Goal: Task Accomplishment & Management: Complete application form

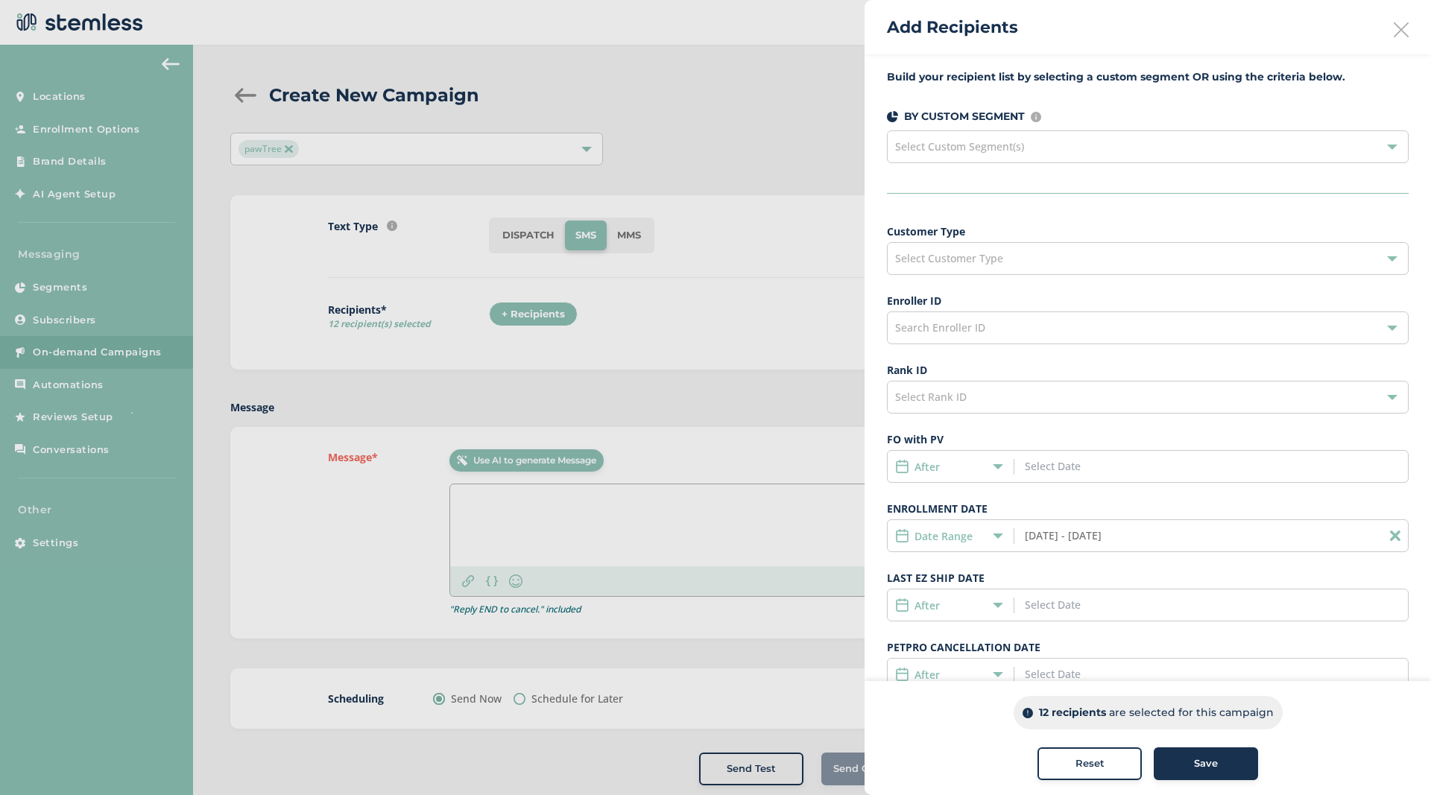
scroll to position [110, 0]
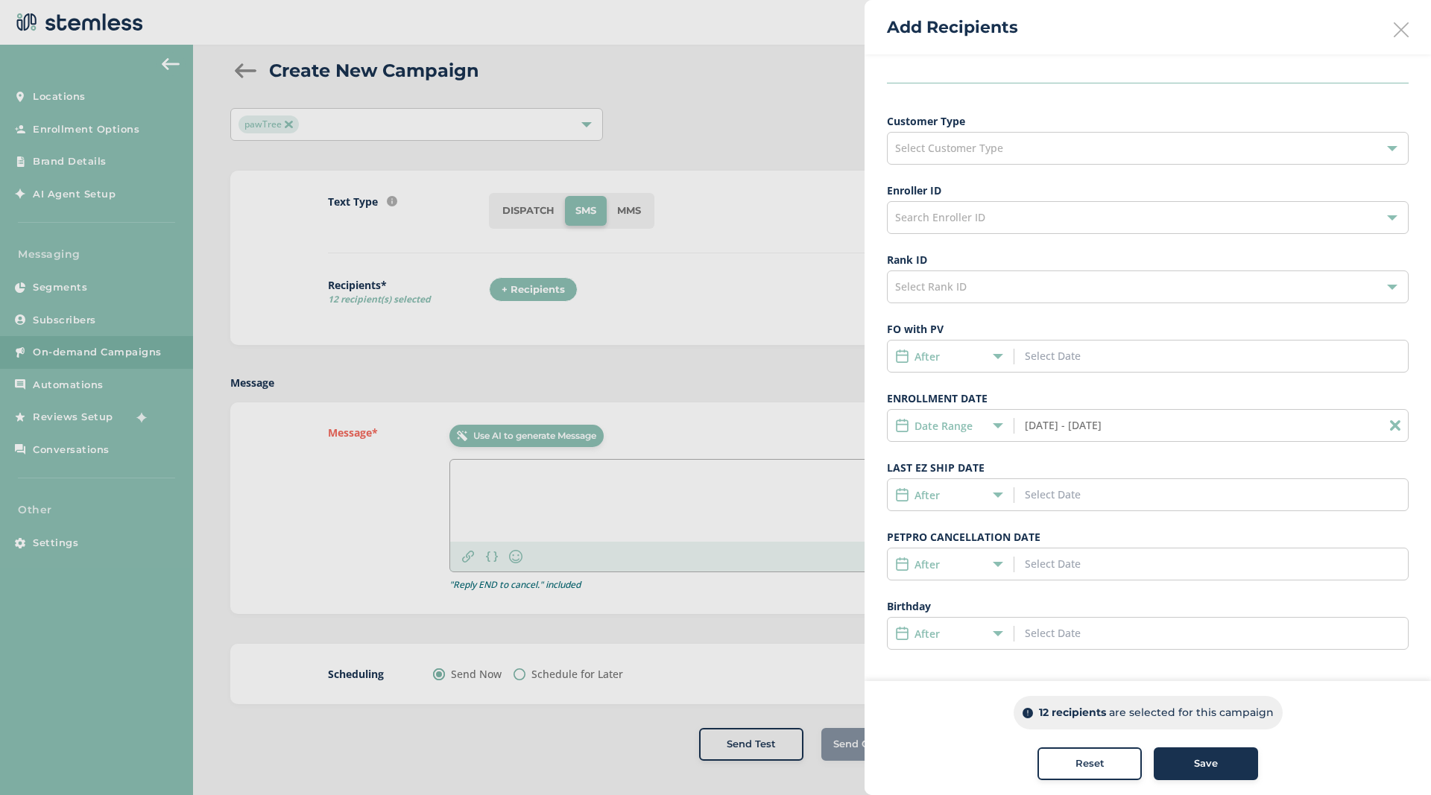
click at [1101, 713] on p "12 recipients" at bounding box center [1072, 713] width 67 height 16
click at [1150, 431] on input "[DATE] - [DATE]" at bounding box center [1092, 425] width 135 height 16
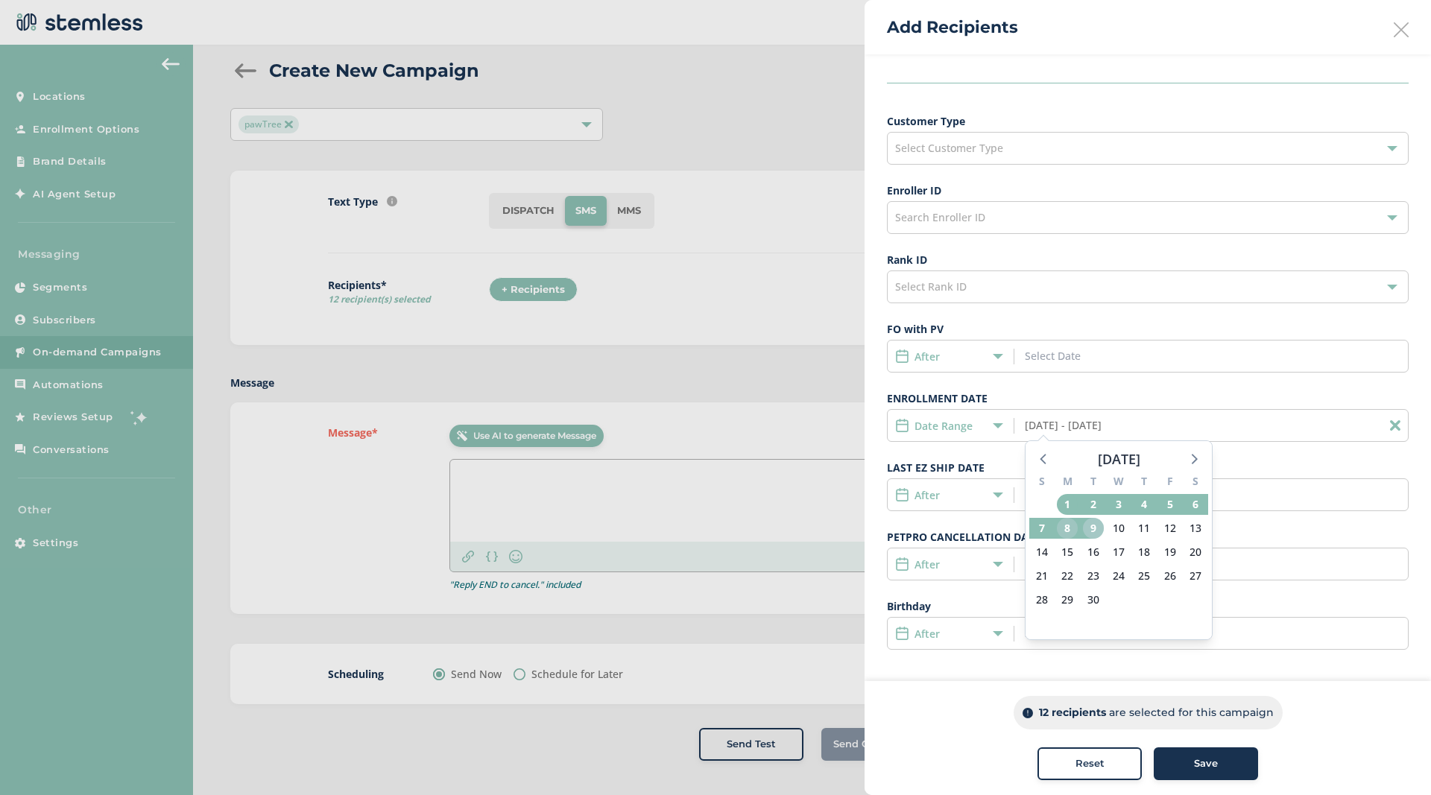
drag, startPoint x: 1092, startPoint y: 525, endPoint x: 1072, endPoint y: 525, distance: 20.1
click at [1072, 525] on div "S M T W T F S 31 1 2 3 4 5 6 7 8 9 10 11 12 13 14 15 16 17 18 19 20 21 22 23 24…" at bounding box center [1118, 554] width 186 height 170
click at [1077, 525] on span "8" at bounding box center [1067, 528] width 21 height 21
click at [1069, 504] on span "1" at bounding box center [1067, 504] width 21 height 21
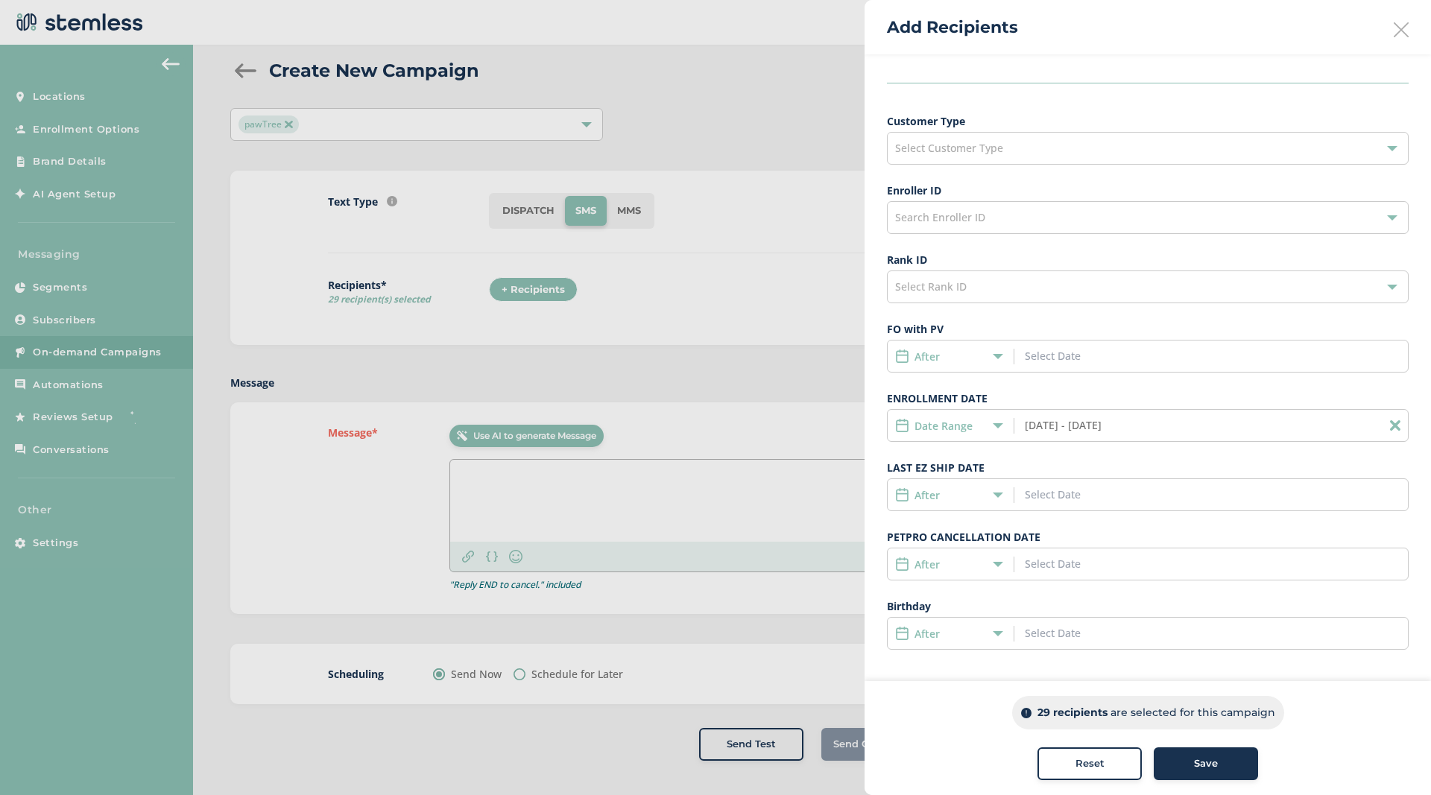
click at [1116, 724] on div "29 recipients are selected for this campaign" at bounding box center [1148, 713] width 272 height 34
click at [1038, 428] on input "09/01/2025 - 09/08/2025" at bounding box center [1092, 425] width 135 height 16
click at [1072, 511] on span "1" at bounding box center [1067, 504] width 21 height 21
click at [1072, 499] on span "1" at bounding box center [1067, 504] width 21 height 21
type input "09/01/2025 - 09/01/2025"
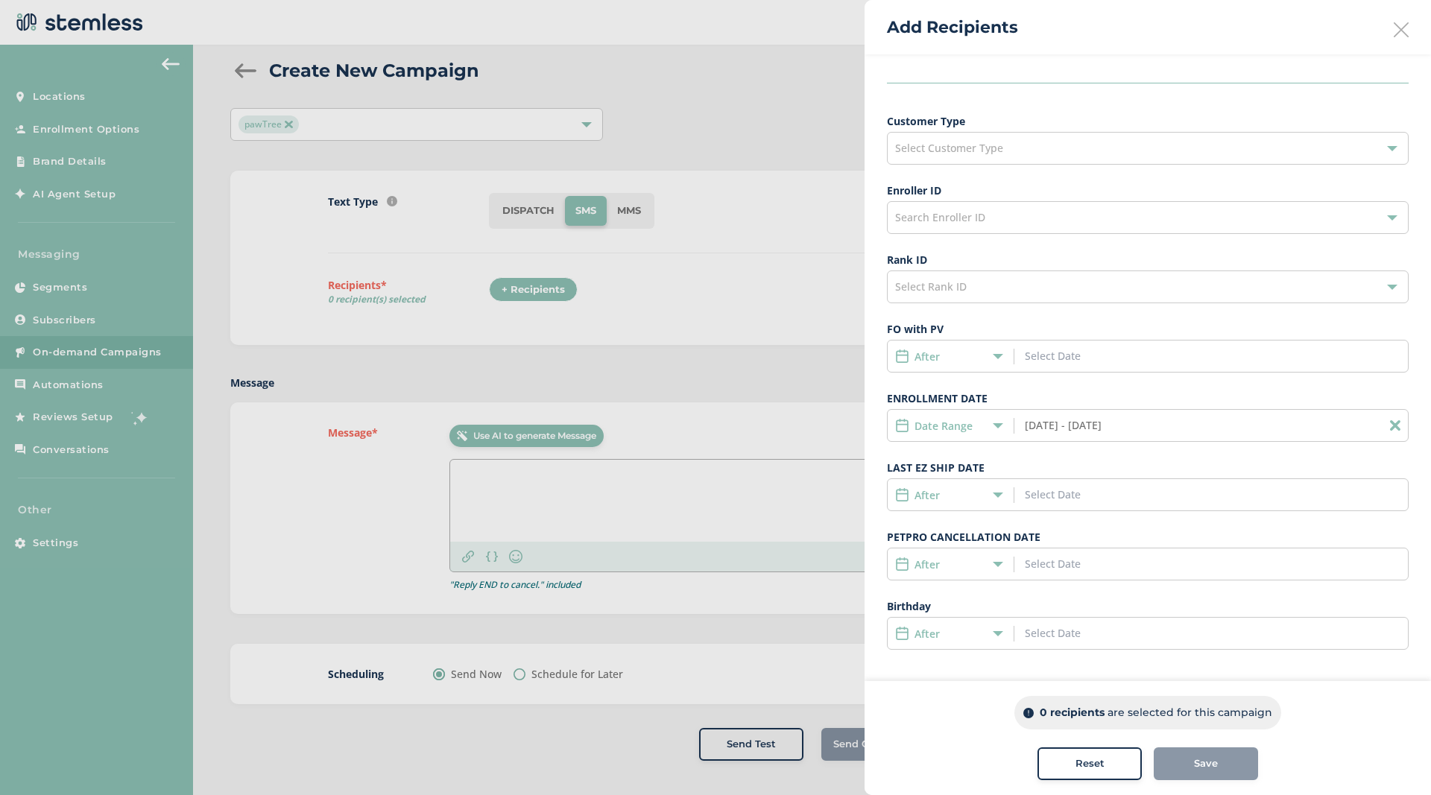
click at [1393, 422] on icon at bounding box center [1395, 425] width 10 height 10
click at [1057, 430] on input at bounding box center [1092, 425] width 135 height 16
click at [1046, 460] on icon at bounding box center [1043, 458] width 19 height 19
click at [1092, 502] on span "1" at bounding box center [1093, 504] width 21 height 21
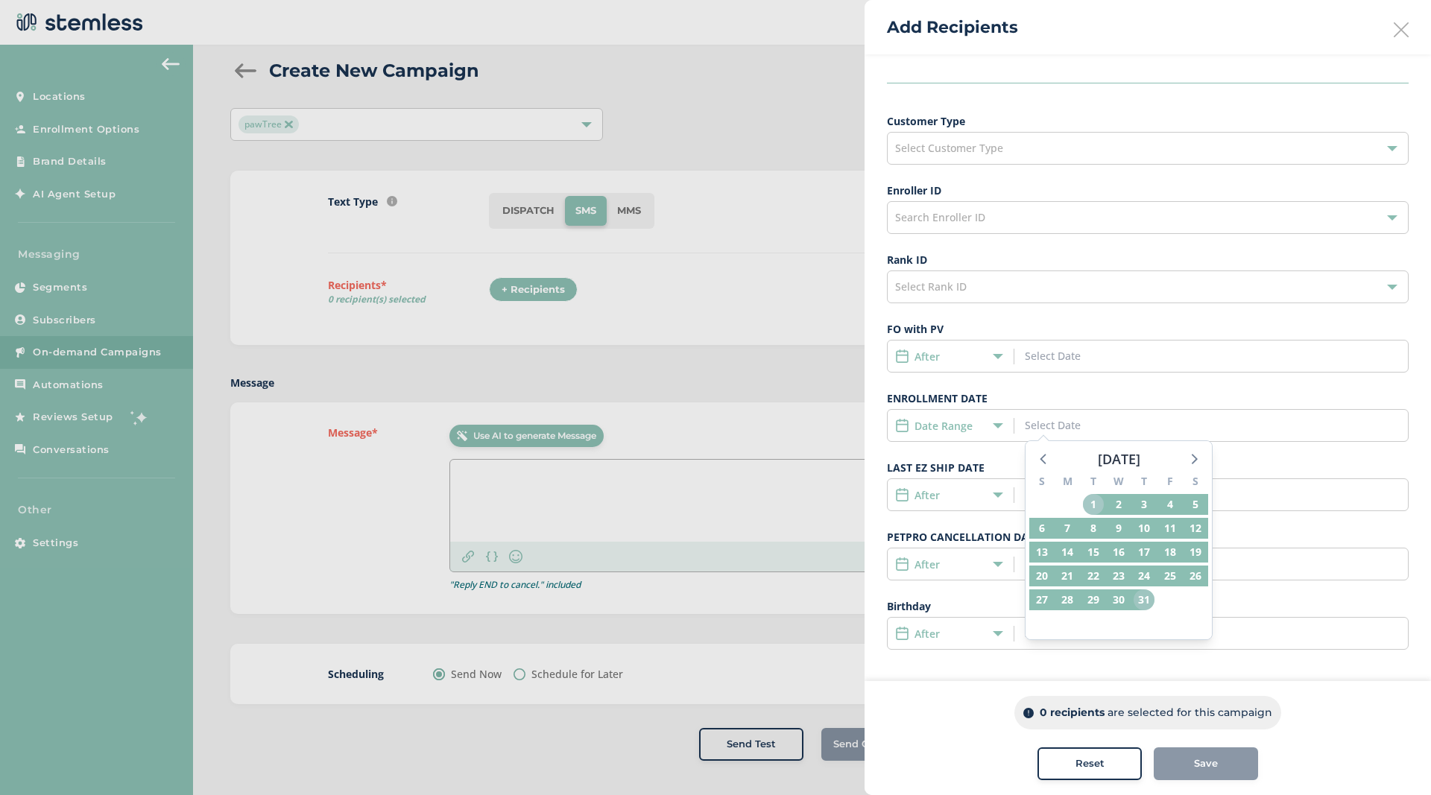
drag, startPoint x: 1095, startPoint y: 505, endPoint x: 1144, endPoint y: 598, distance: 104.7
click at [1144, 598] on div "S M T W T F S 29 30 1 2 3 4 5 6 7 8 9 10 11 12 13 14 15 16 17 18 19 20 21 22 23…" at bounding box center [1118, 554] width 186 height 170
click at [1238, 571] on div "After" at bounding box center [1148, 564] width 522 height 33
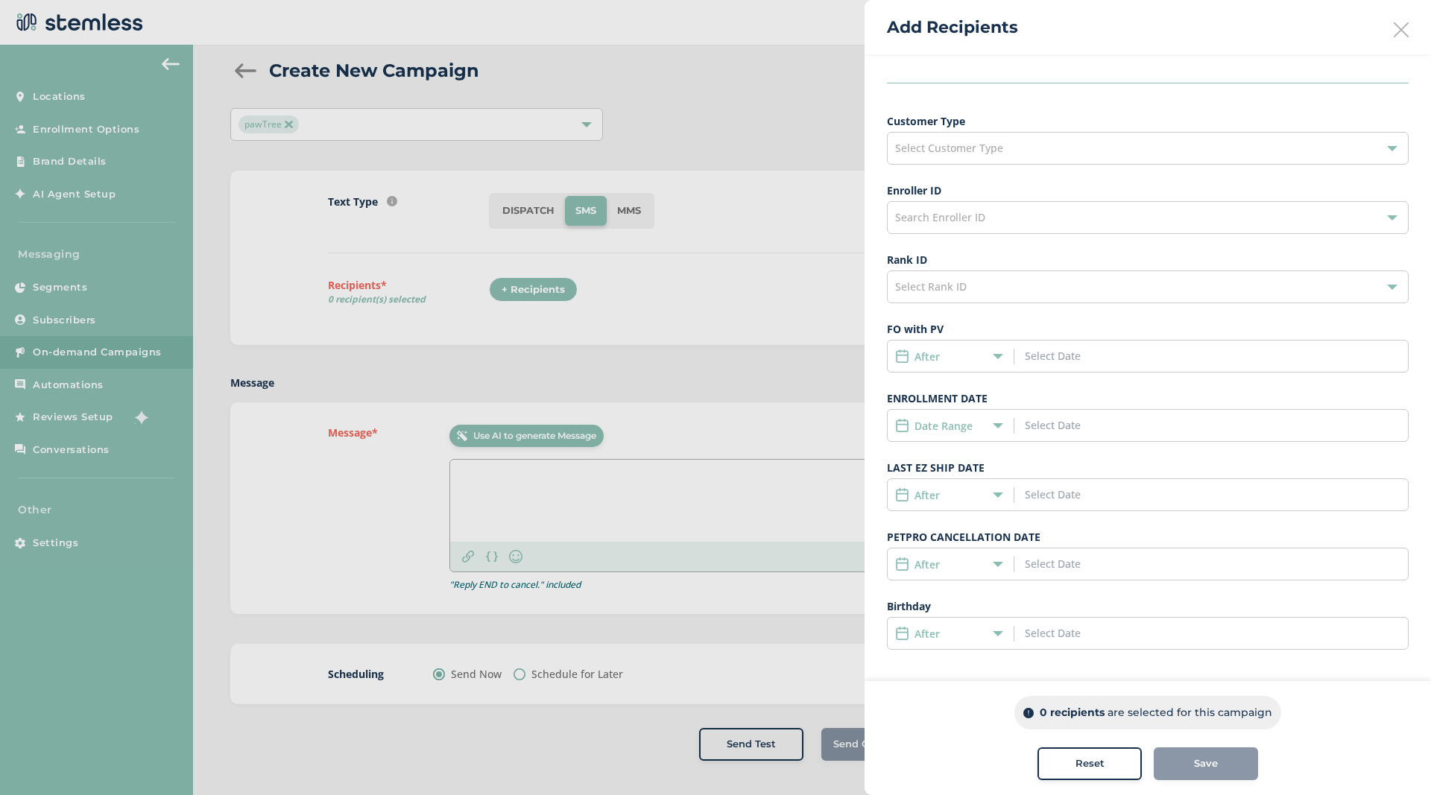
click at [1073, 434] on div "Date Range" at bounding box center [1148, 425] width 522 height 33
click at [1061, 431] on input at bounding box center [1092, 425] width 135 height 16
drag, startPoint x: 1068, startPoint y: 508, endPoint x: 1100, endPoint y: 599, distance: 96.4
click at [1100, 599] on div "S M T W T F S 31 1 2 3 4 5 6 7 8 9 10 11 12 13 14 15 16 17 18 19 20 21 22 23 24…" at bounding box center [1118, 554] width 186 height 170
click at [1045, 462] on icon at bounding box center [1043, 458] width 19 height 19
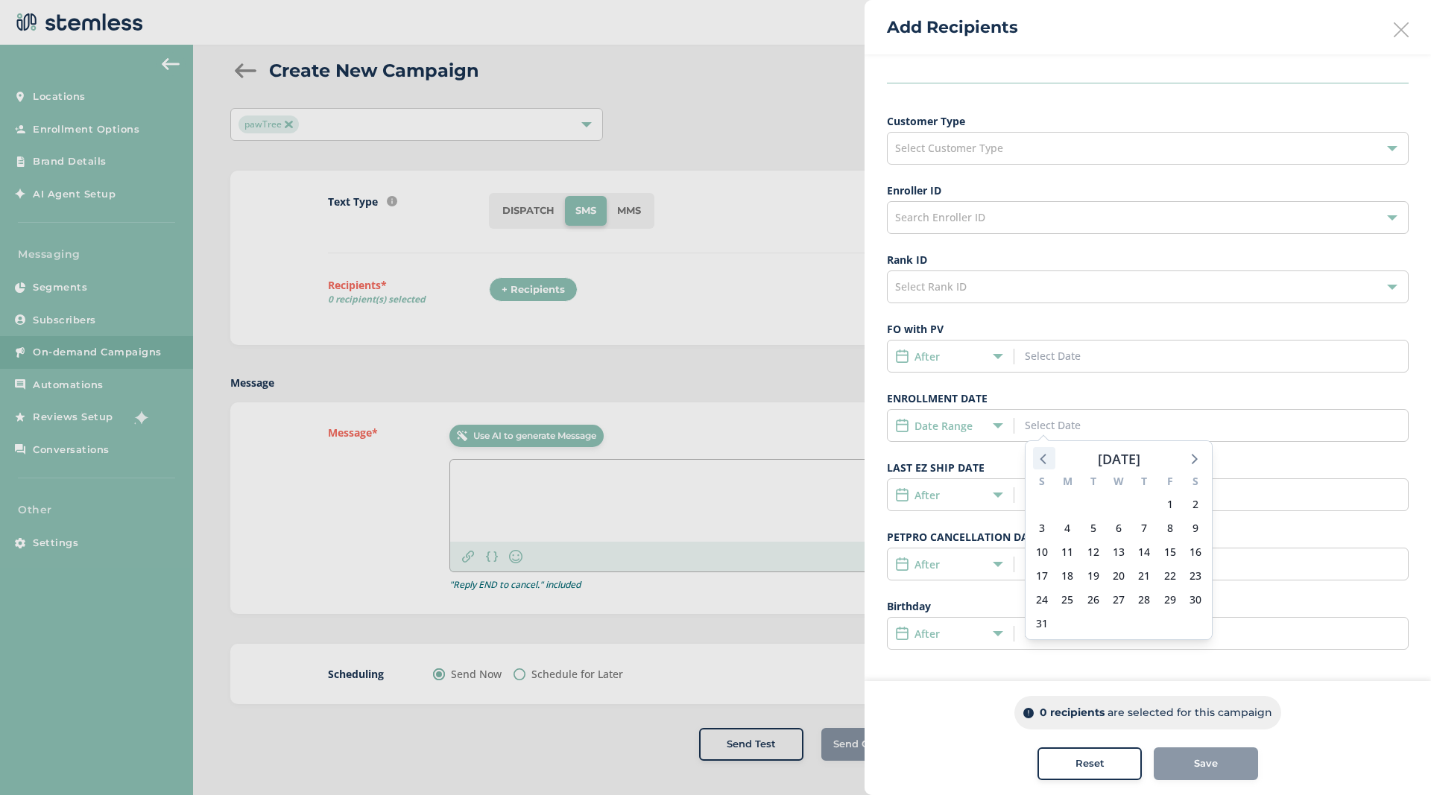
click at [1045, 462] on icon at bounding box center [1043, 458] width 19 height 19
click at [1088, 500] on span "1" at bounding box center [1093, 504] width 21 height 21
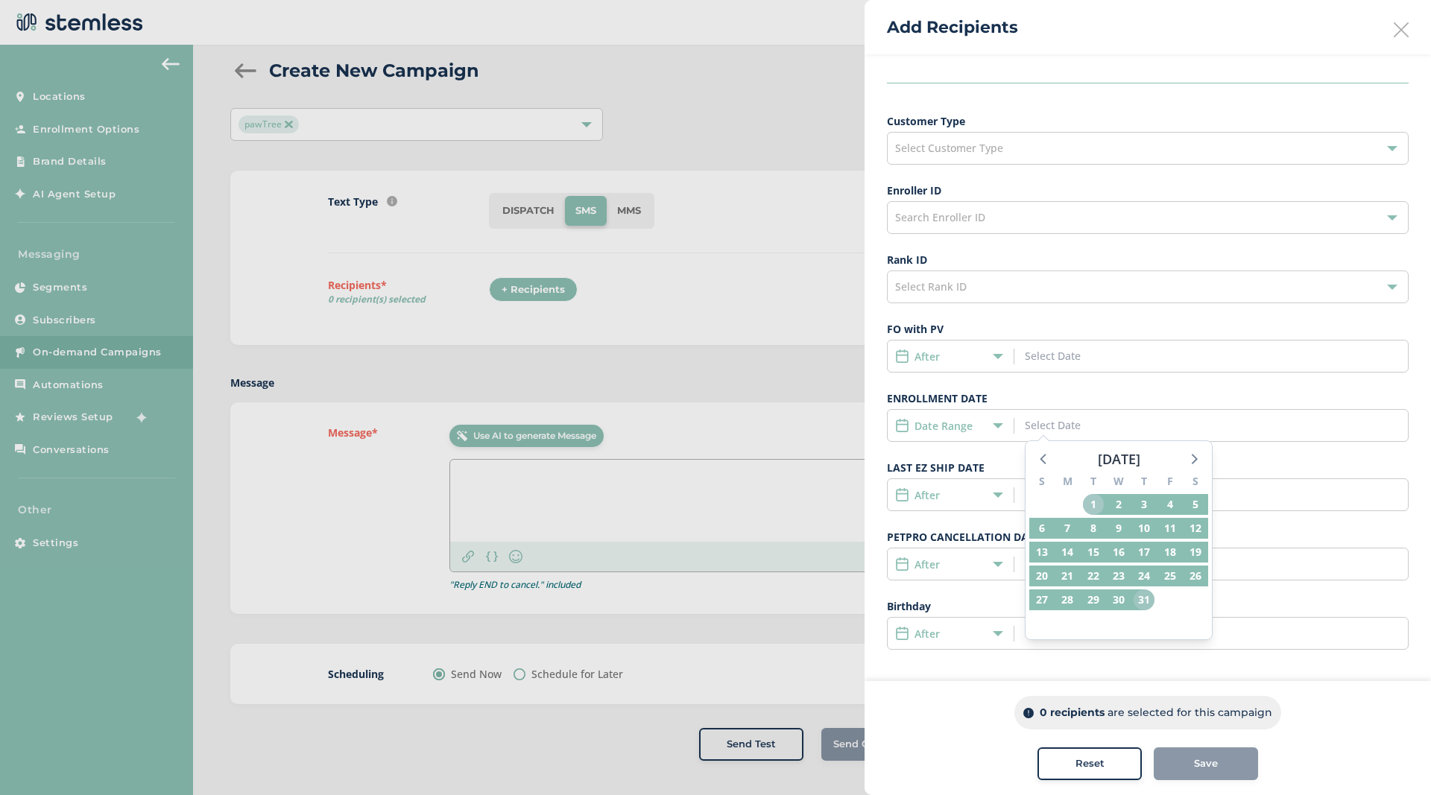
drag, startPoint x: 1095, startPoint y: 508, endPoint x: 1145, endPoint y: 599, distance: 104.1
click at [1145, 599] on div "S M T W T F S 29 30 1 2 3 4 5 6 7 8 9 10 11 12 13 14 15 16 17 18 19 20 21 22 23…" at bounding box center [1118, 554] width 186 height 170
click at [1145, 599] on span "31" at bounding box center [1143, 599] width 21 height 21
type input "07/01/2025 - 07/31/2025"
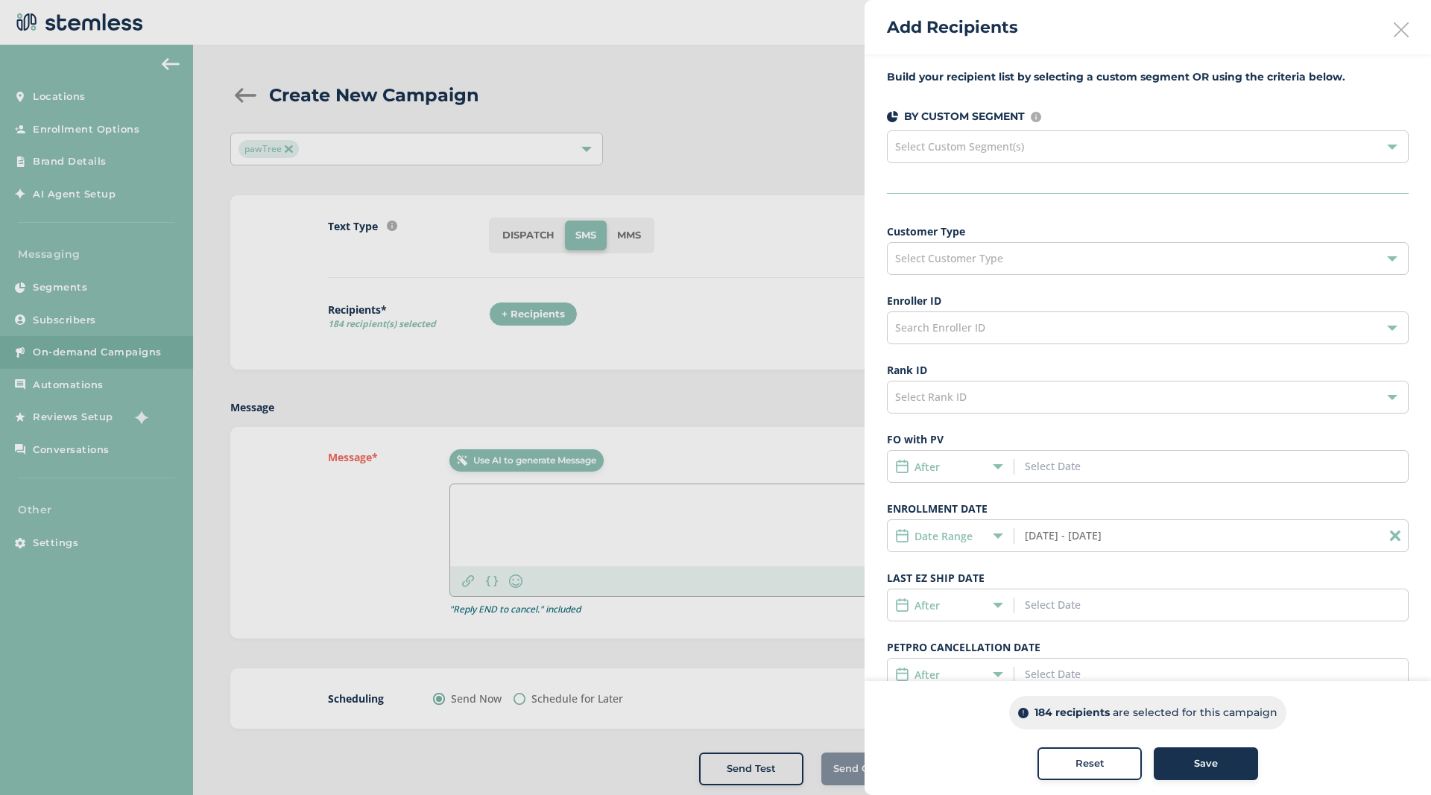
scroll to position [110, 0]
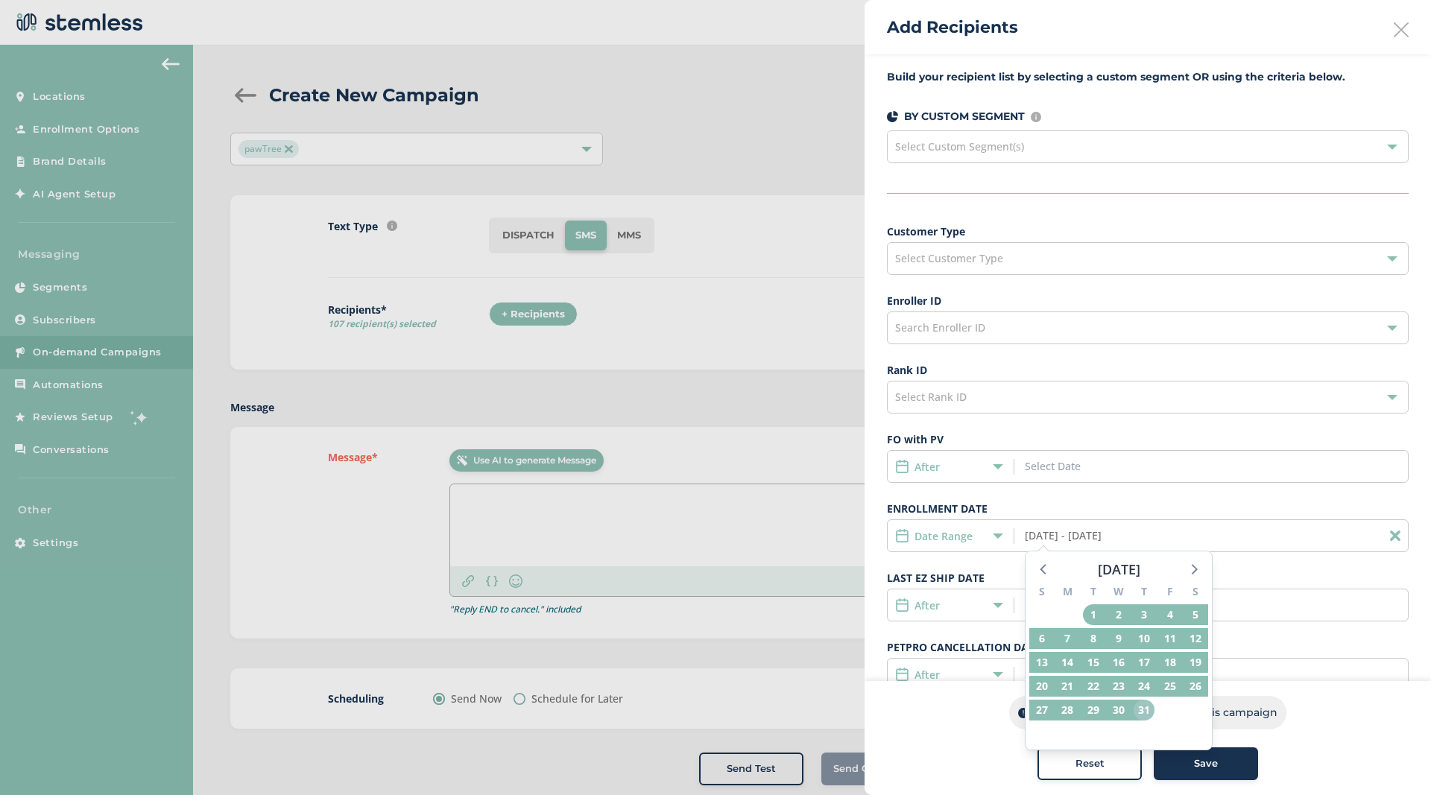
scroll to position [110, 0]
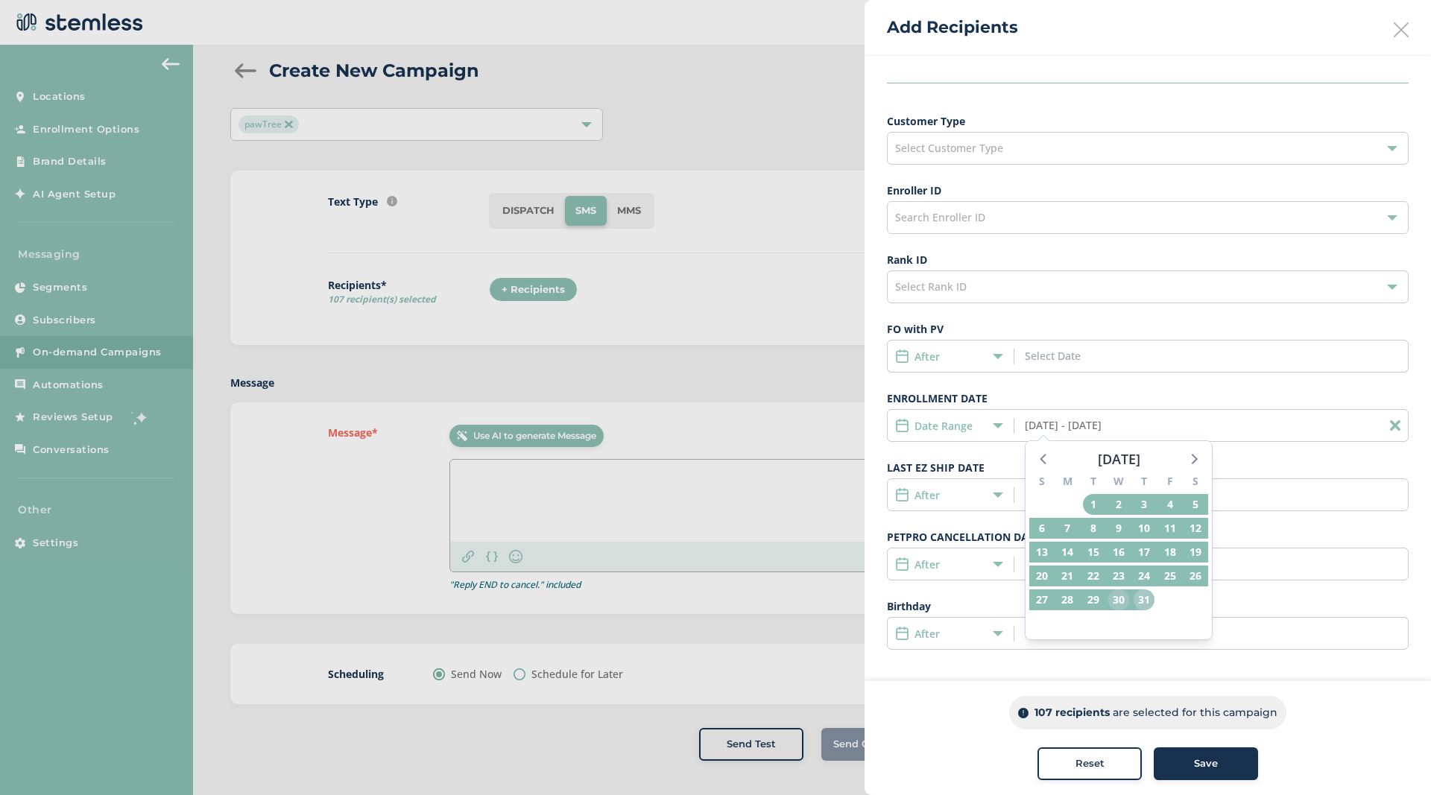
drag, startPoint x: 1146, startPoint y: 602, endPoint x: 1125, endPoint y: 601, distance: 20.9
click at [1125, 601] on div "S M T W T F S 29 30 1 2 3 4 5 6 7 8 9 10 11 12 13 14 15 16 17 18 19 20 21 22 23…" at bounding box center [1118, 554] width 186 height 170
click at [1124, 600] on span "30" at bounding box center [1118, 599] width 21 height 21
click at [1095, 508] on span "1" at bounding box center [1093, 504] width 21 height 21
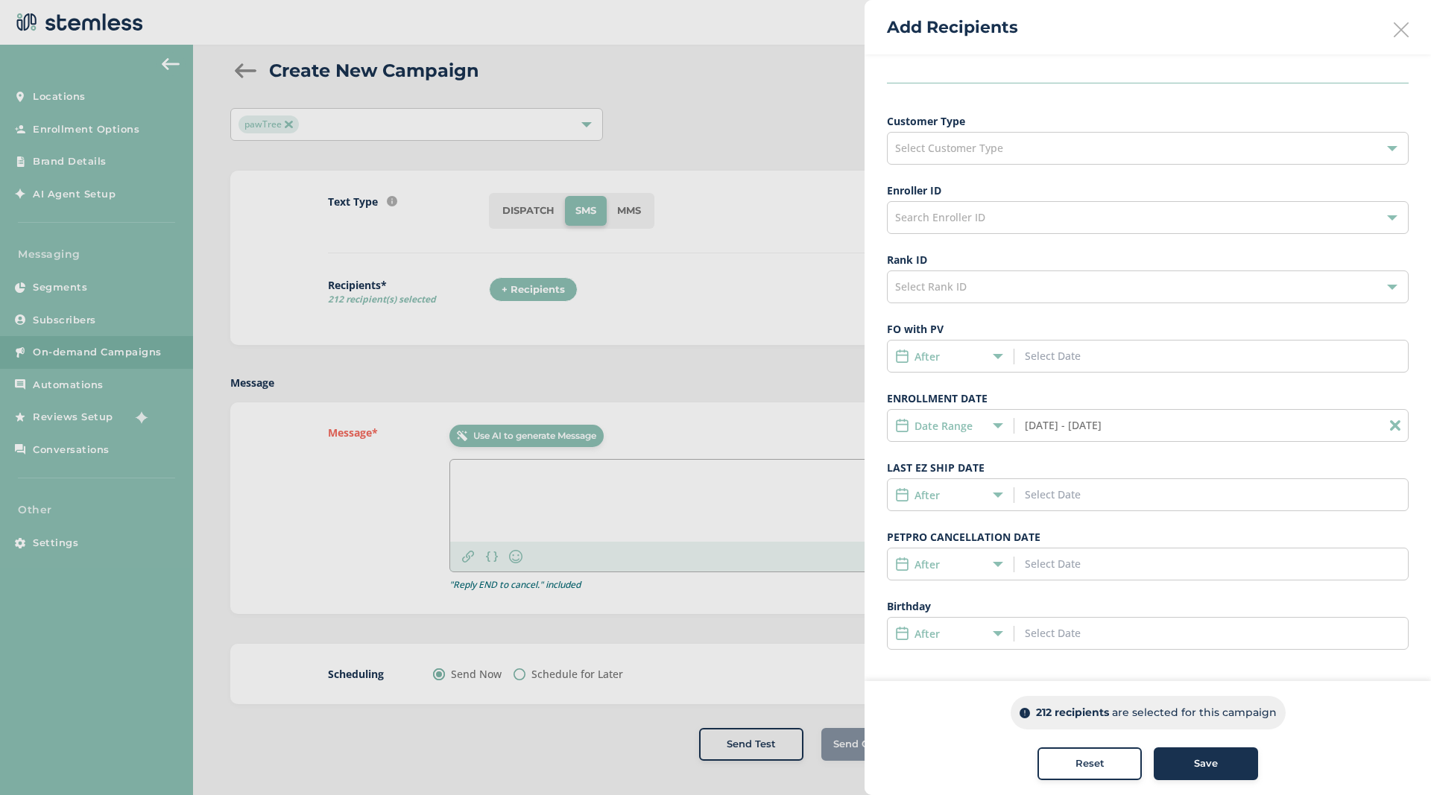
click at [1134, 432] on input "07/01/2025 - 07/30/2025" at bounding box center [1092, 425] width 135 height 16
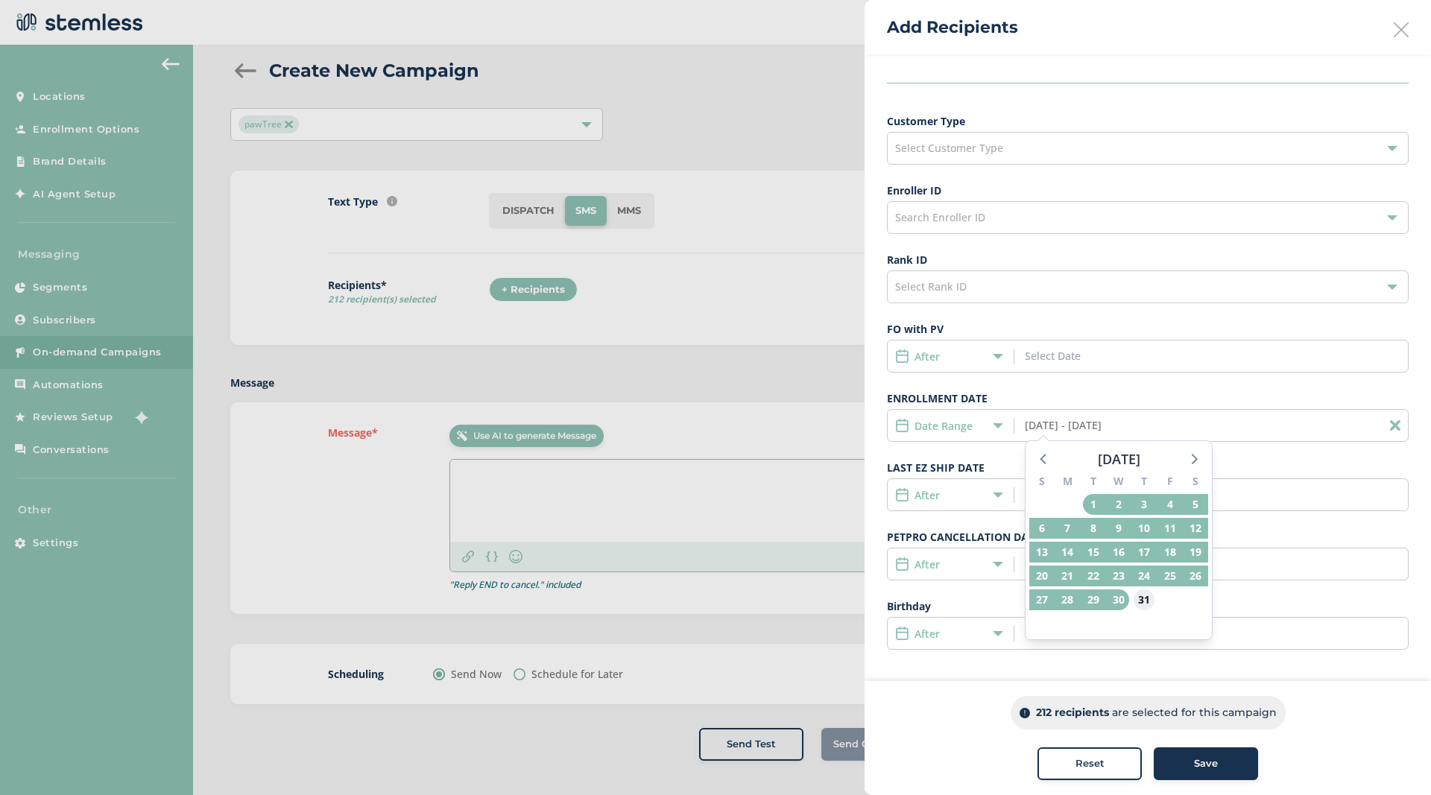
click at [1144, 601] on span "31" at bounding box center [1143, 599] width 21 height 21
drag, startPoint x: 1143, startPoint y: 602, endPoint x: 1091, endPoint y: 505, distance: 110.0
click at [1091, 505] on div "S M T W T F S 29 30 1 2 3 4 5 6 7 8 9 10 11 12 13 14 15 16 17 18 19 20 21 22 23…" at bounding box center [1118, 554] width 186 height 170
click at [1092, 503] on span "1" at bounding box center [1093, 504] width 21 height 21
type input "07/01/2025 - 07/31/2025"
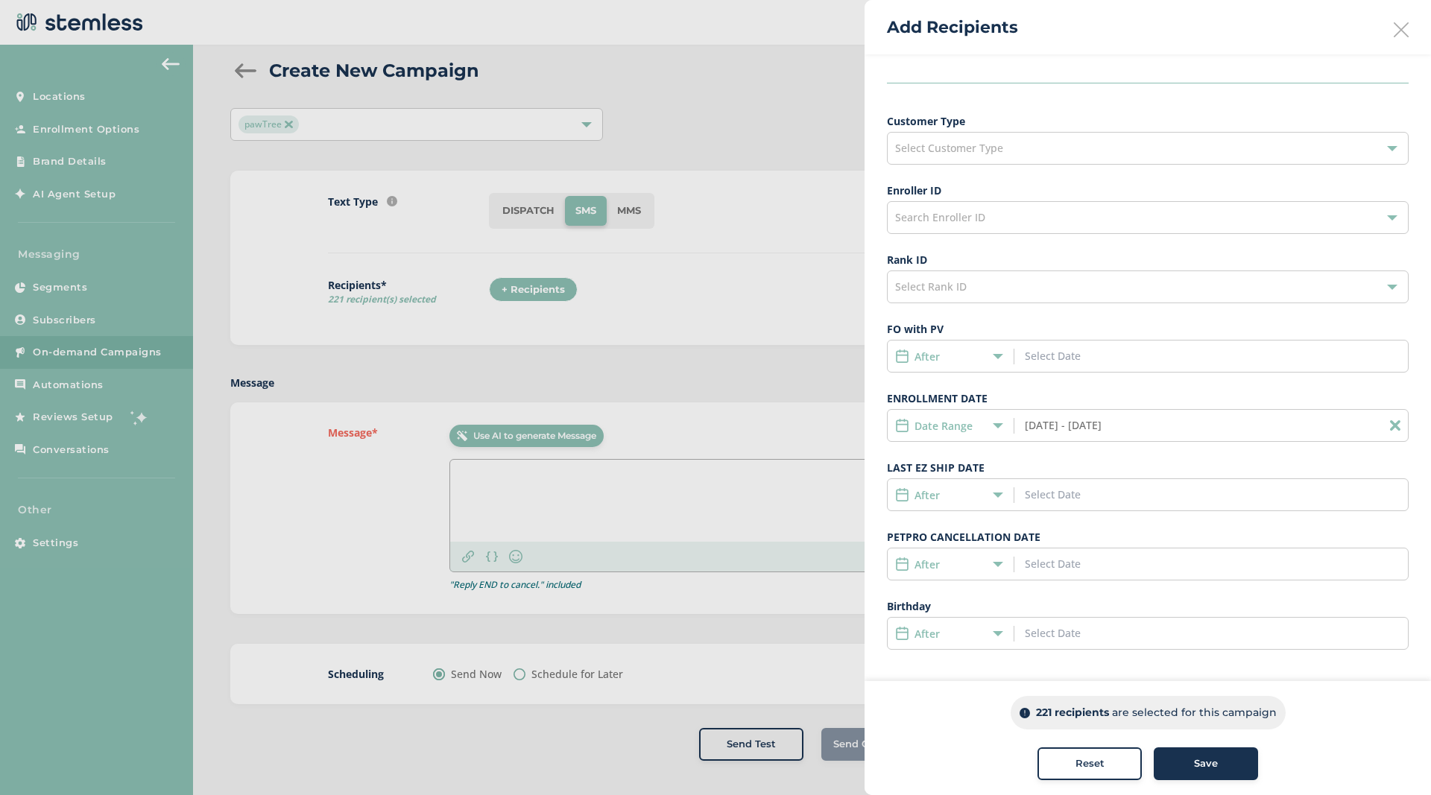
click at [1219, 440] on div "Date Range 07/01/2025 - 07/31/2025" at bounding box center [1148, 425] width 522 height 33
click at [1393, 422] on icon at bounding box center [1395, 425] width 10 height 10
click at [1081, 424] on input at bounding box center [1092, 425] width 135 height 16
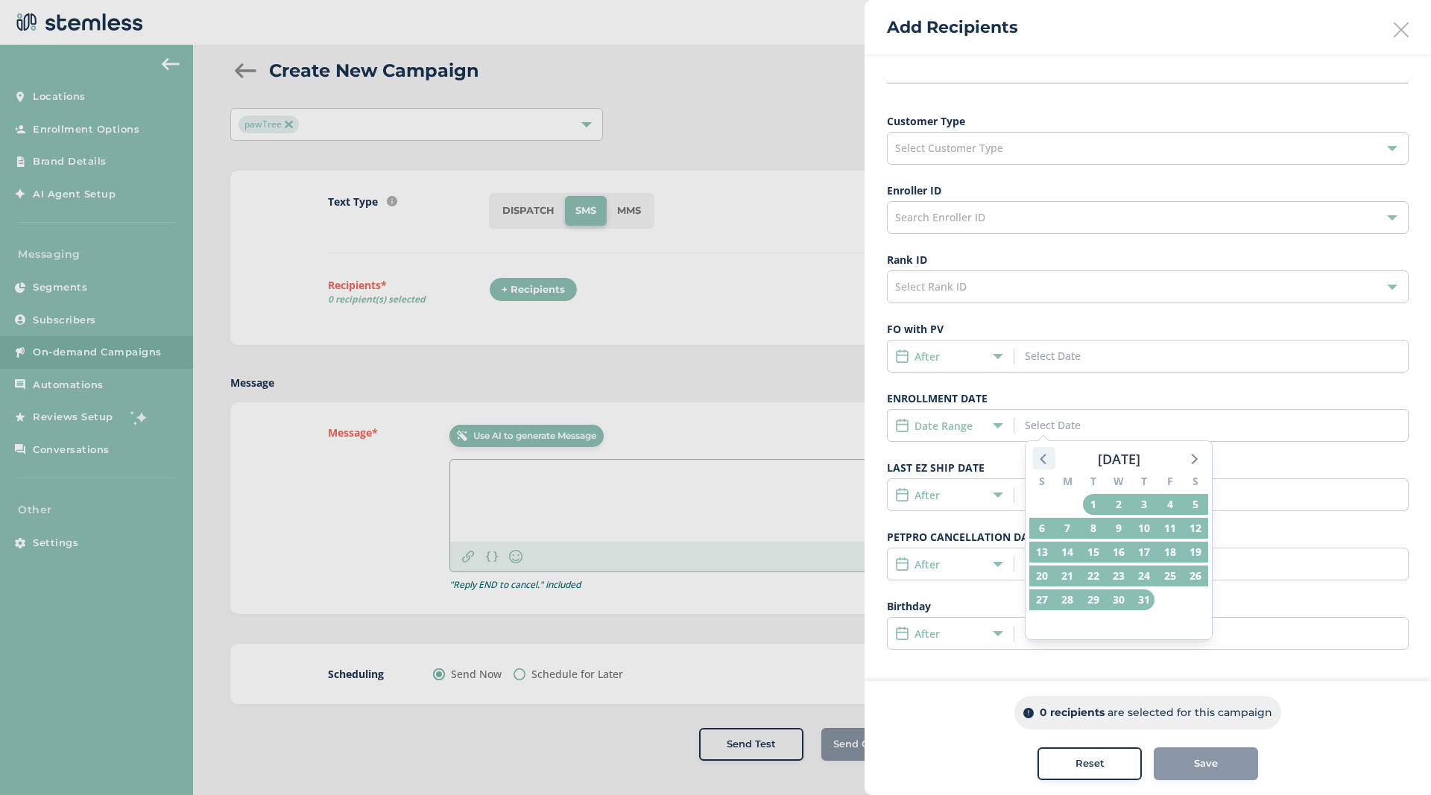
click at [1049, 462] on icon at bounding box center [1043, 458] width 19 height 19
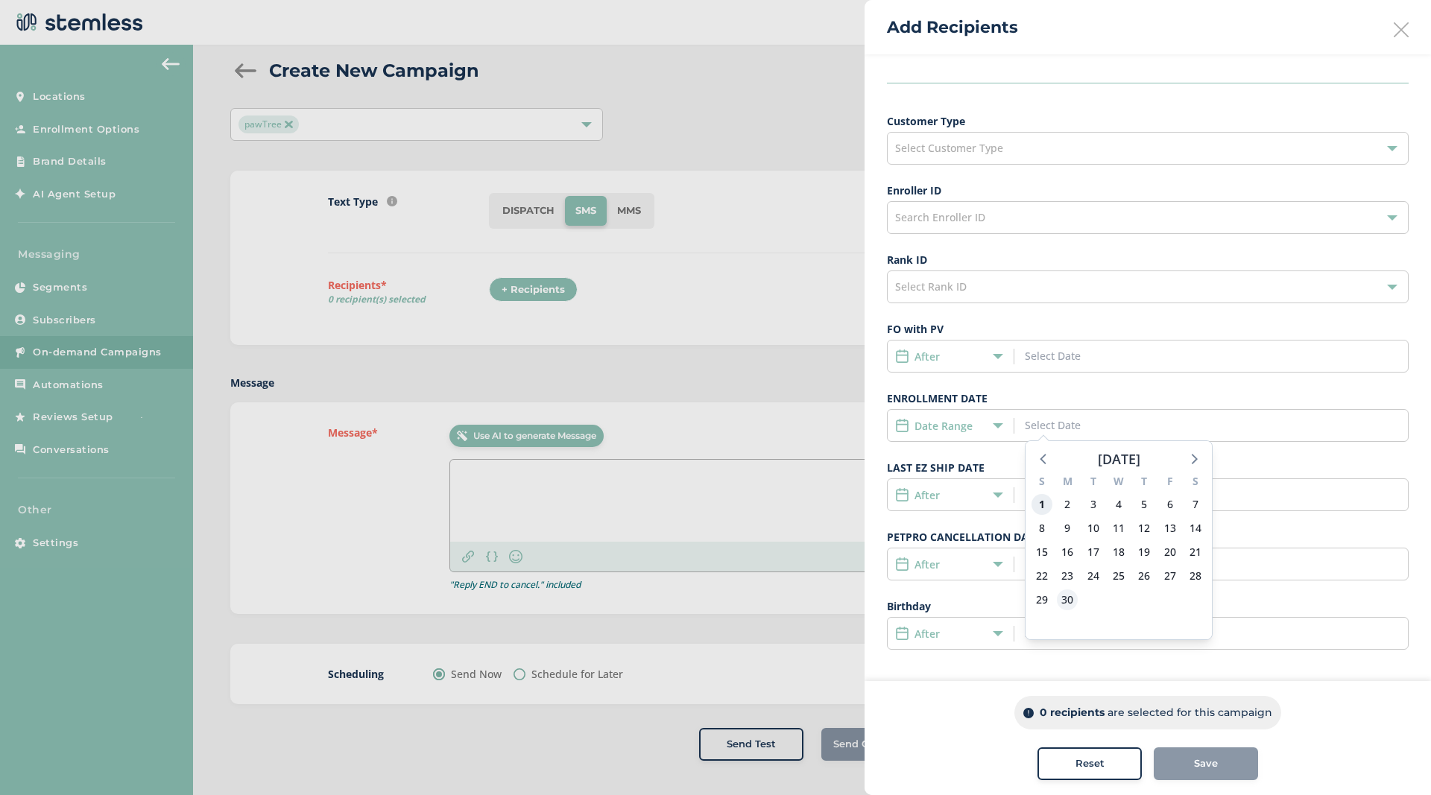
drag, startPoint x: 1044, startPoint y: 504, endPoint x: 1073, endPoint y: 599, distance: 99.0
click at [1073, 599] on div "S M T W T F S 1 2 3 4 5 6 7 8 9 10 11 12 13 14 15 16 17 18 19 20 21 22 23 24 25…" at bounding box center [1118, 554] width 186 height 170
click at [1045, 504] on span "1" at bounding box center [1041, 504] width 21 height 21
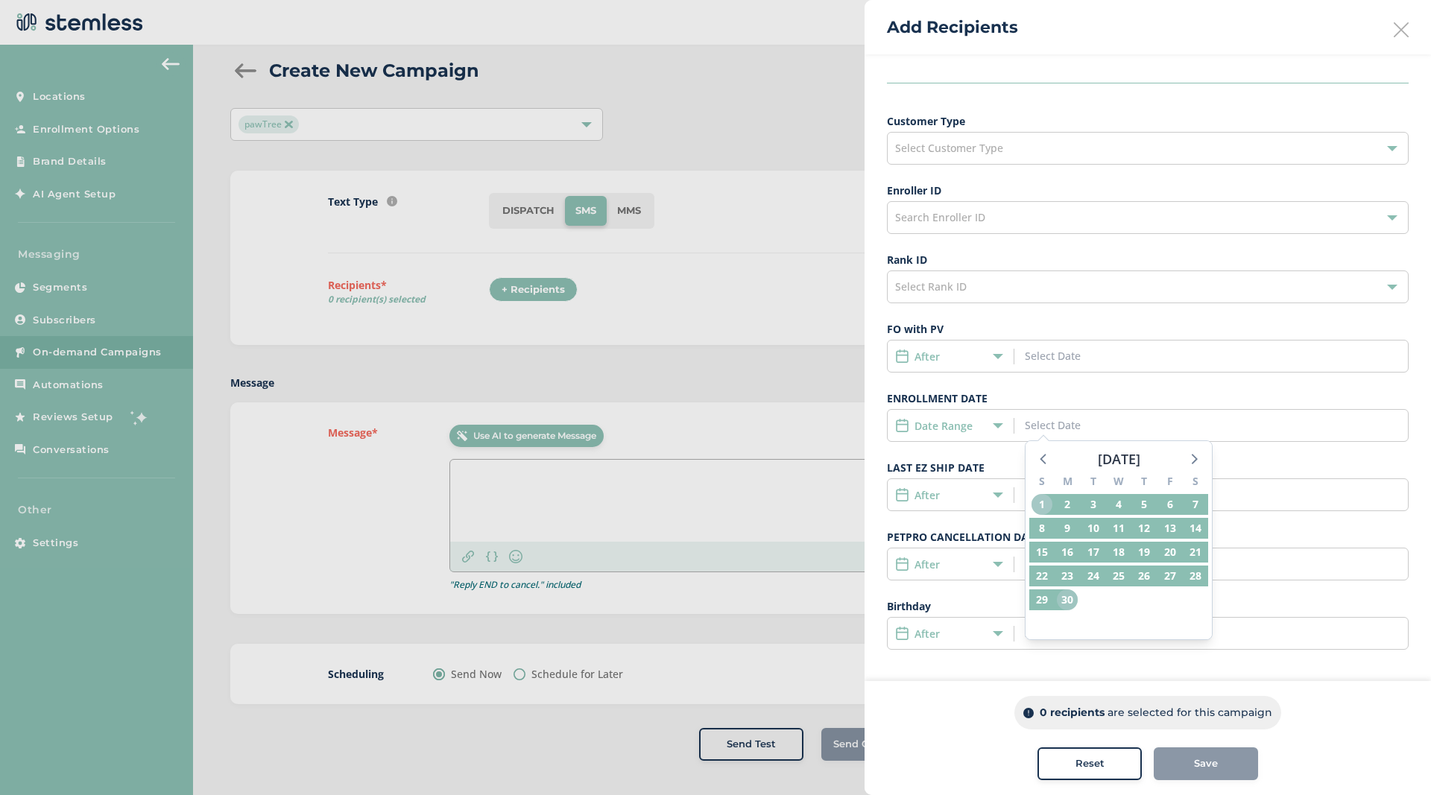
drag, startPoint x: 1045, startPoint y: 504, endPoint x: 1067, endPoint y: 601, distance: 100.1
click at [1067, 601] on div "S M T W T F S 1 2 3 4 5 6 7 8 9 10 11 12 13 14 15 16 17 18 19 20 21 22 23 24 25…" at bounding box center [1118, 554] width 186 height 170
click at [1067, 601] on span "30" at bounding box center [1067, 599] width 21 height 21
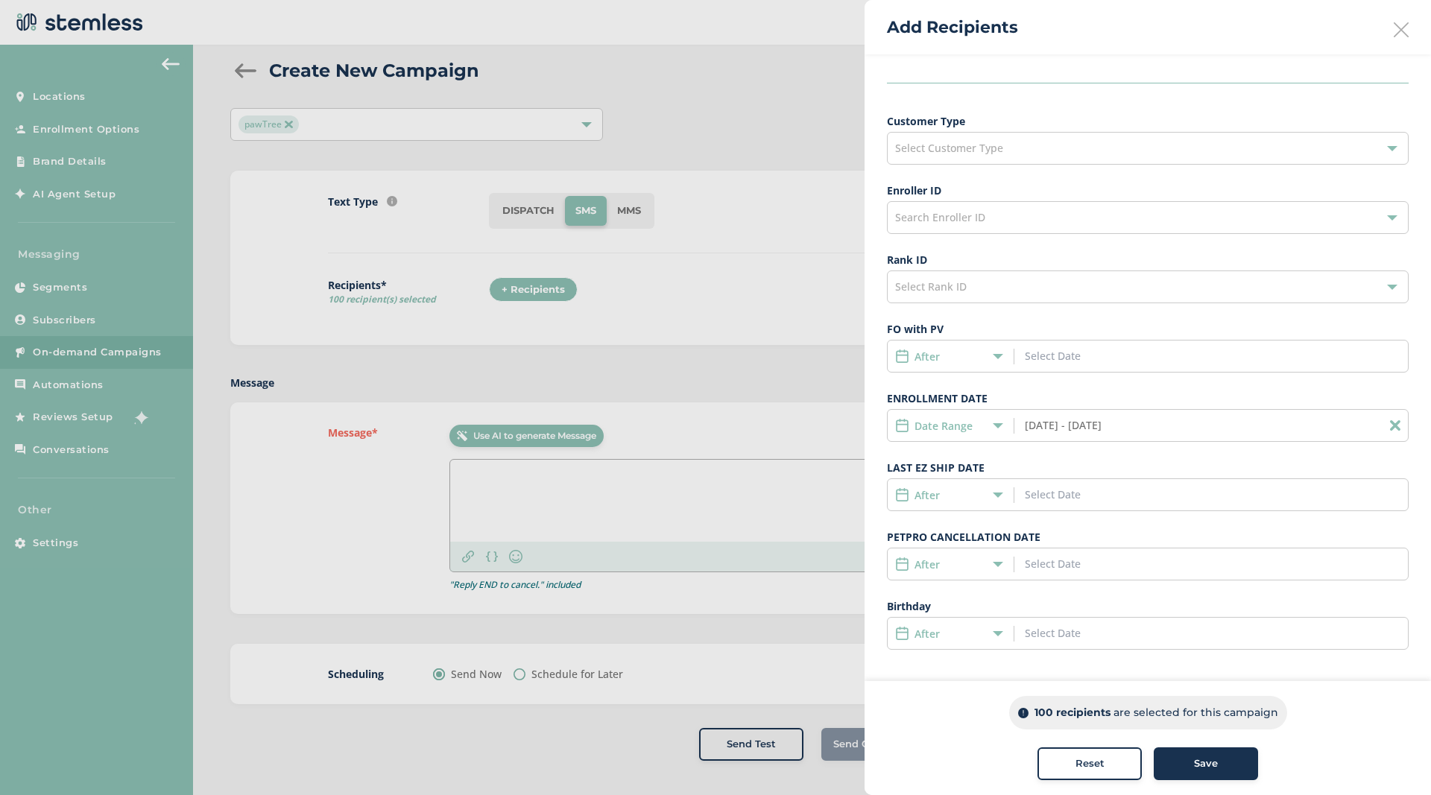
click at [1137, 432] on div "Date Range 06/01/2025 - 06/30/2025" at bounding box center [1148, 425] width 522 height 33
click at [1168, 423] on div "Date Range 06/01/2025 - 06/30/2025" at bounding box center [1148, 425] width 522 height 33
click at [1141, 424] on input "06/01/2025 - 06/30/2025" at bounding box center [1092, 425] width 135 height 16
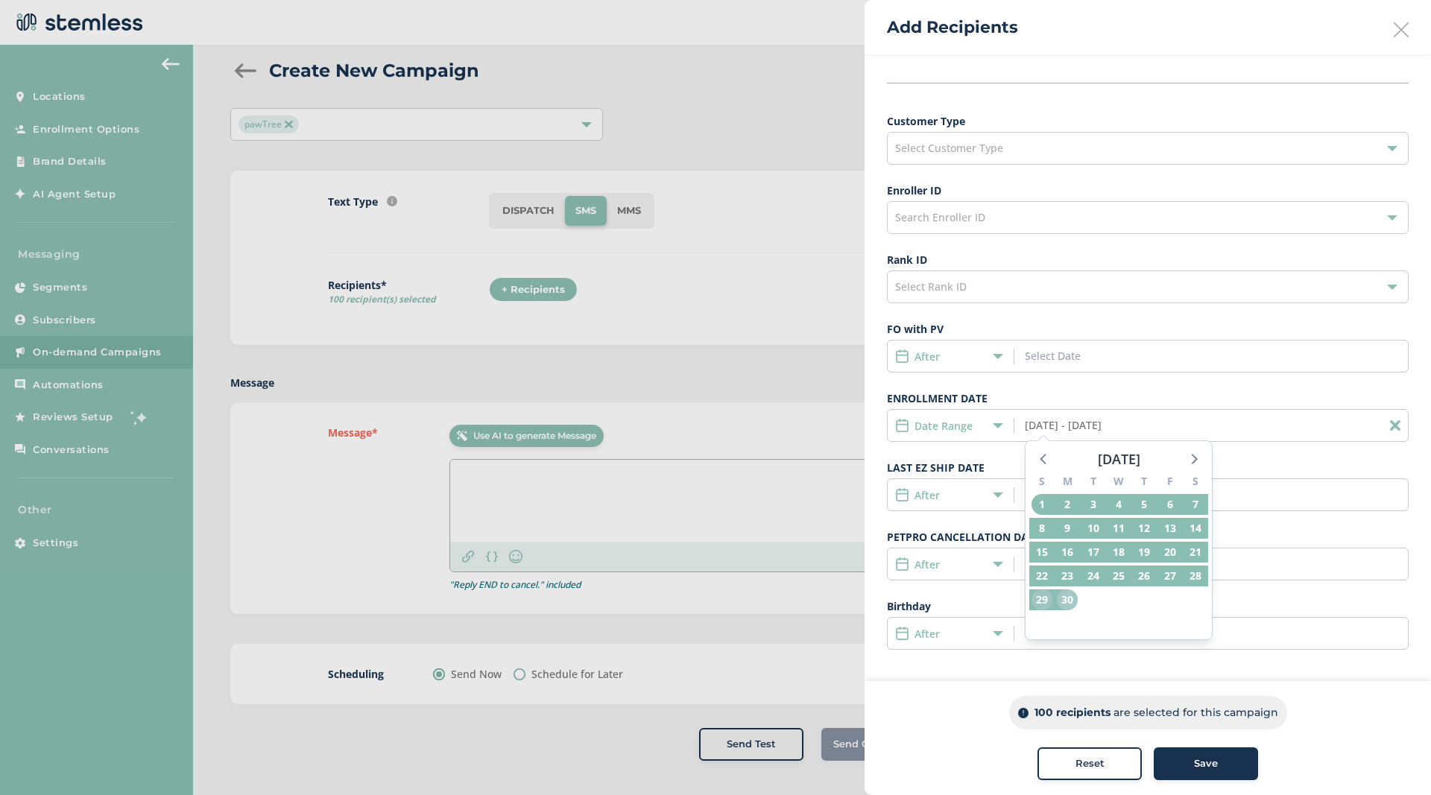
drag, startPoint x: 1069, startPoint y: 596, endPoint x: 1041, endPoint y: 597, distance: 27.6
click at [1041, 597] on div "S M T W T F S 1 2 3 4 5 6 7 8 9 10 11 12 13 14 15 16 17 18 19 20 21 22 23 24 25…" at bounding box center [1118, 554] width 186 height 170
drag, startPoint x: 1042, startPoint y: 597, endPoint x: 1056, endPoint y: 597, distance: 14.2
click at [1056, 597] on div "S M T W T F S 1 2 3 4 5 6 7 8 9 10 11 12 13 14 15 16 17 18 19 20 21 22 23 24 25…" at bounding box center [1118, 554] width 186 height 170
click at [1065, 597] on span "30" at bounding box center [1067, 599] width 21 height 21
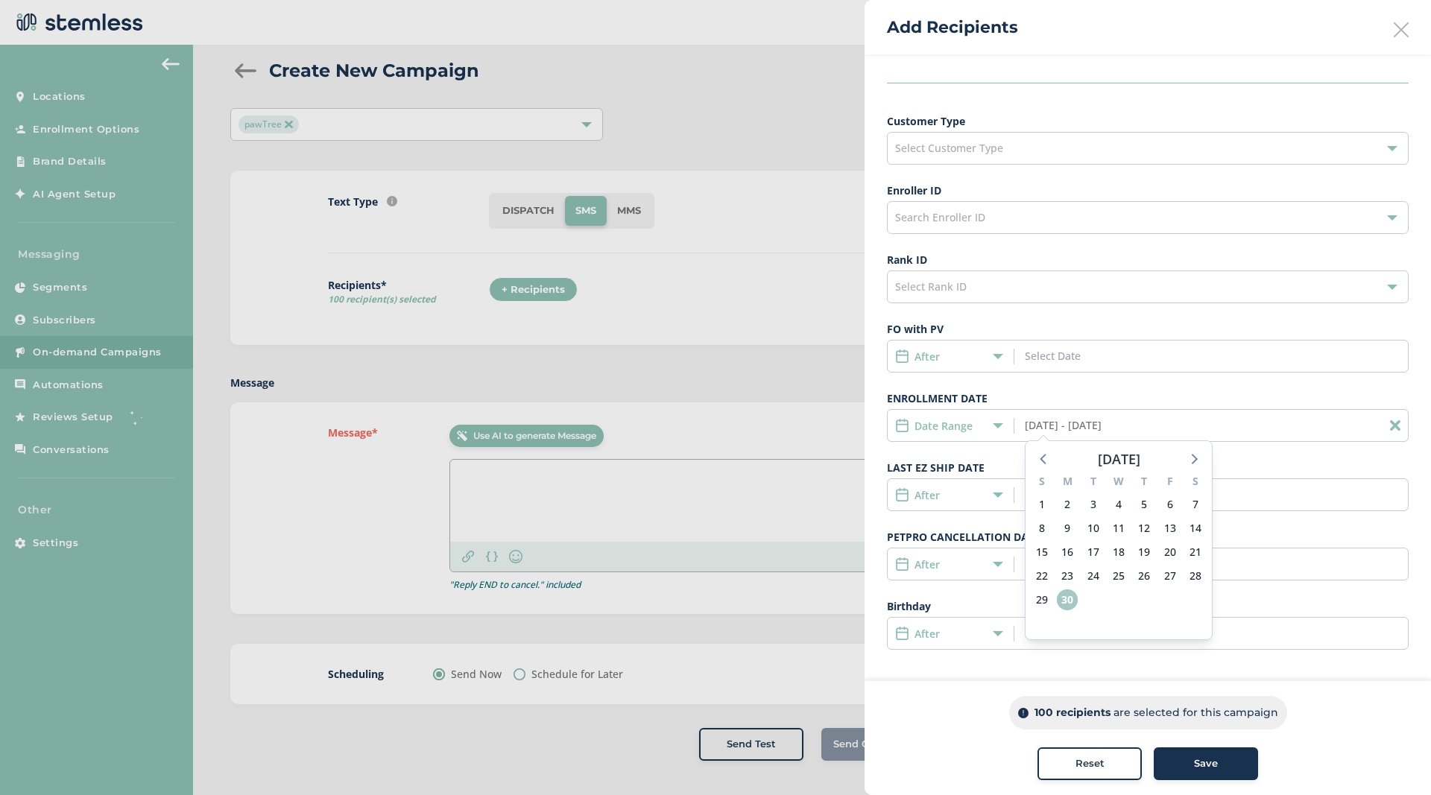
click at [1065, 597] on span "30" at bounding box center [1067, 599] width 21 height 21
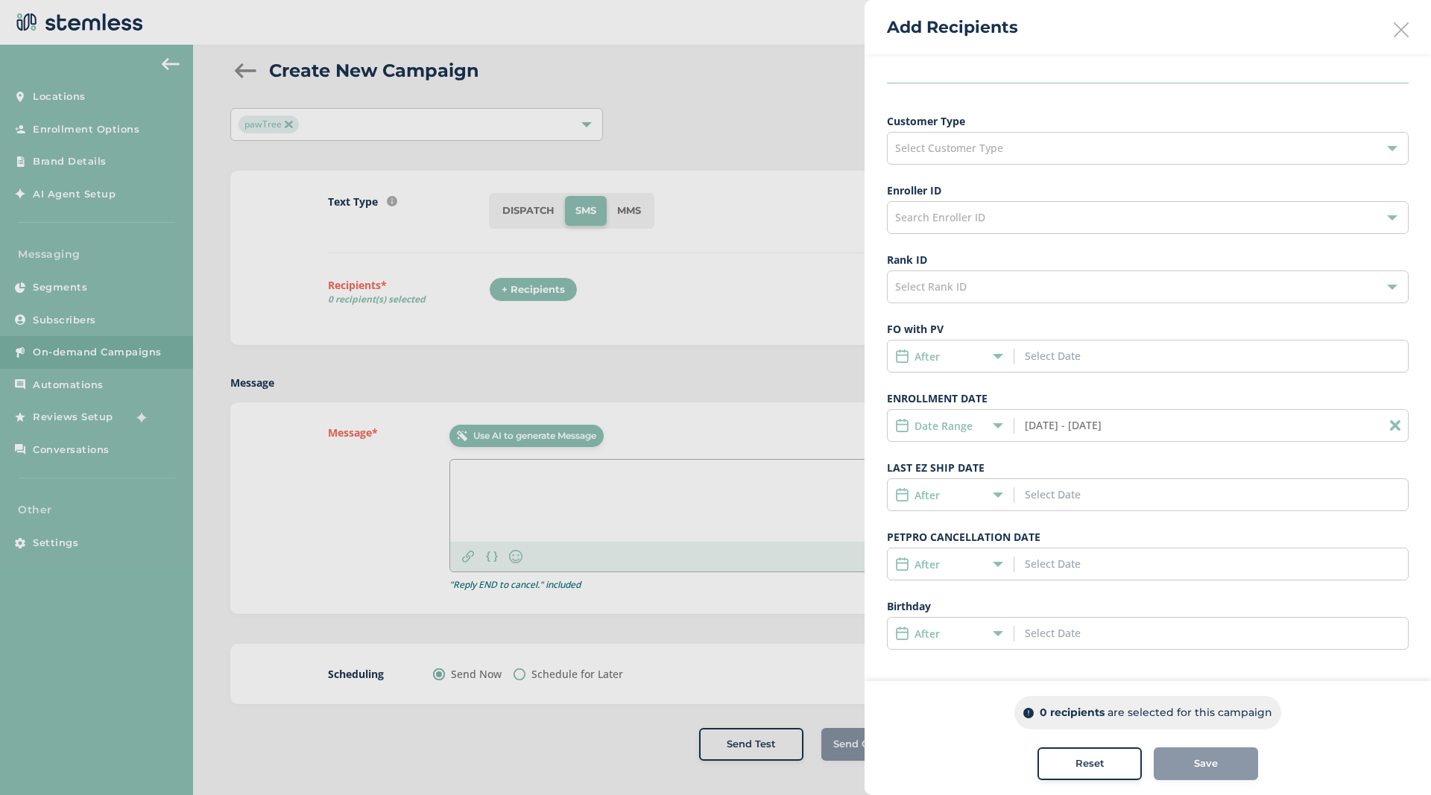
click at [1092, 427] on input "06/30/2025 - 06/30/2025" at bounding box center [1092, 425] width 135 height 16
click at [1039, 505] on span "1" at bounding box center [1041, 504] width 21 height 21
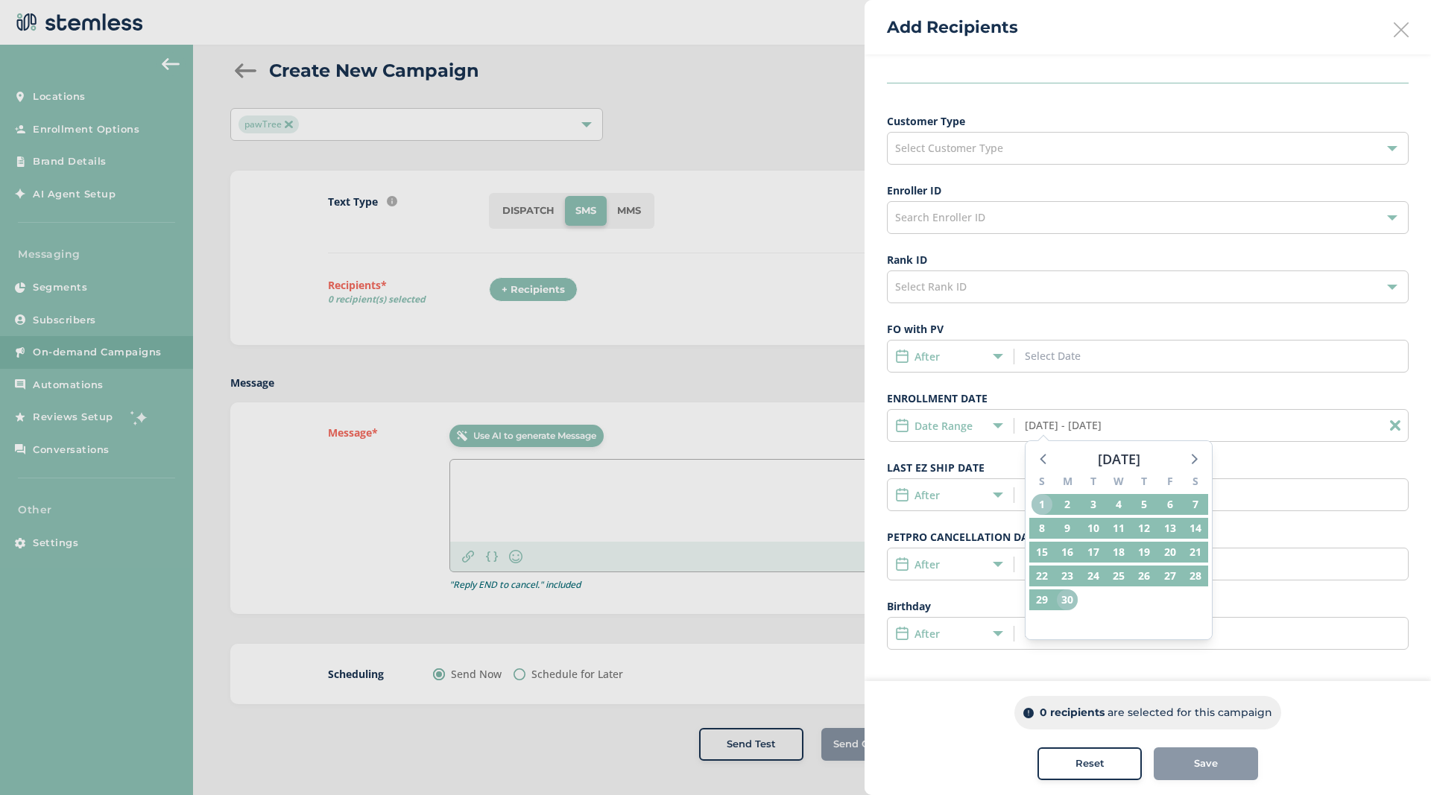
drag, startPoint x: 1039, startPoint y: 505, endPoint x: 1068, endPoint y: 604, distance: 103.3
click at [1068, 607] on div "S M T W T F S 1 2 3 4 5 6 7 8 9 10 11 12 13 14 15 16 17 18 19 20 21 22 23 24 25…" at bounding box center [1118, 554] width 186 height 170
click at [1068, 604] on span "30" at bounding box center [1067, 599] width 21 height 21
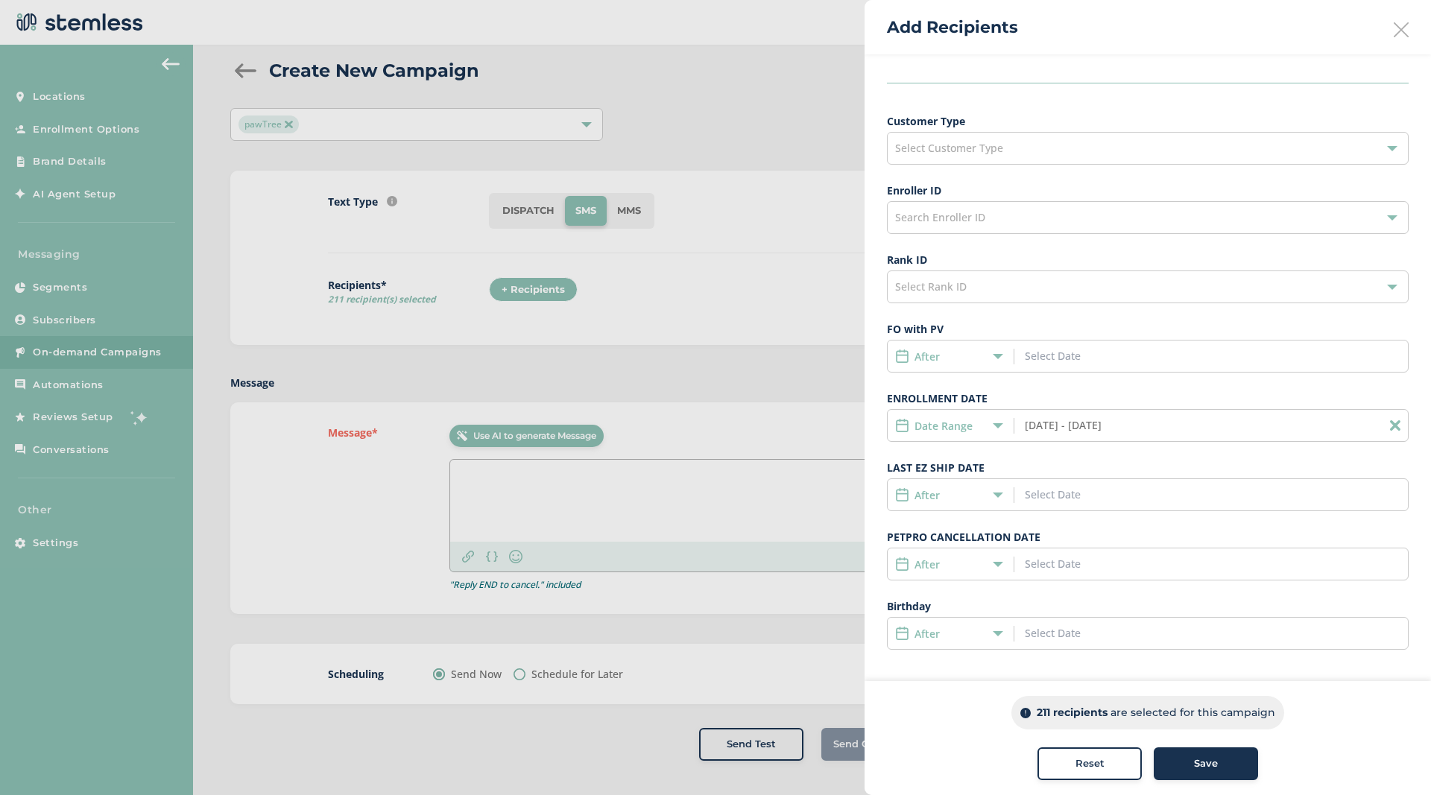
click at [1106, 431] on input "06/01/2025 - 06/30/2025" at bounding box center [1092, 425] width 135 height 16
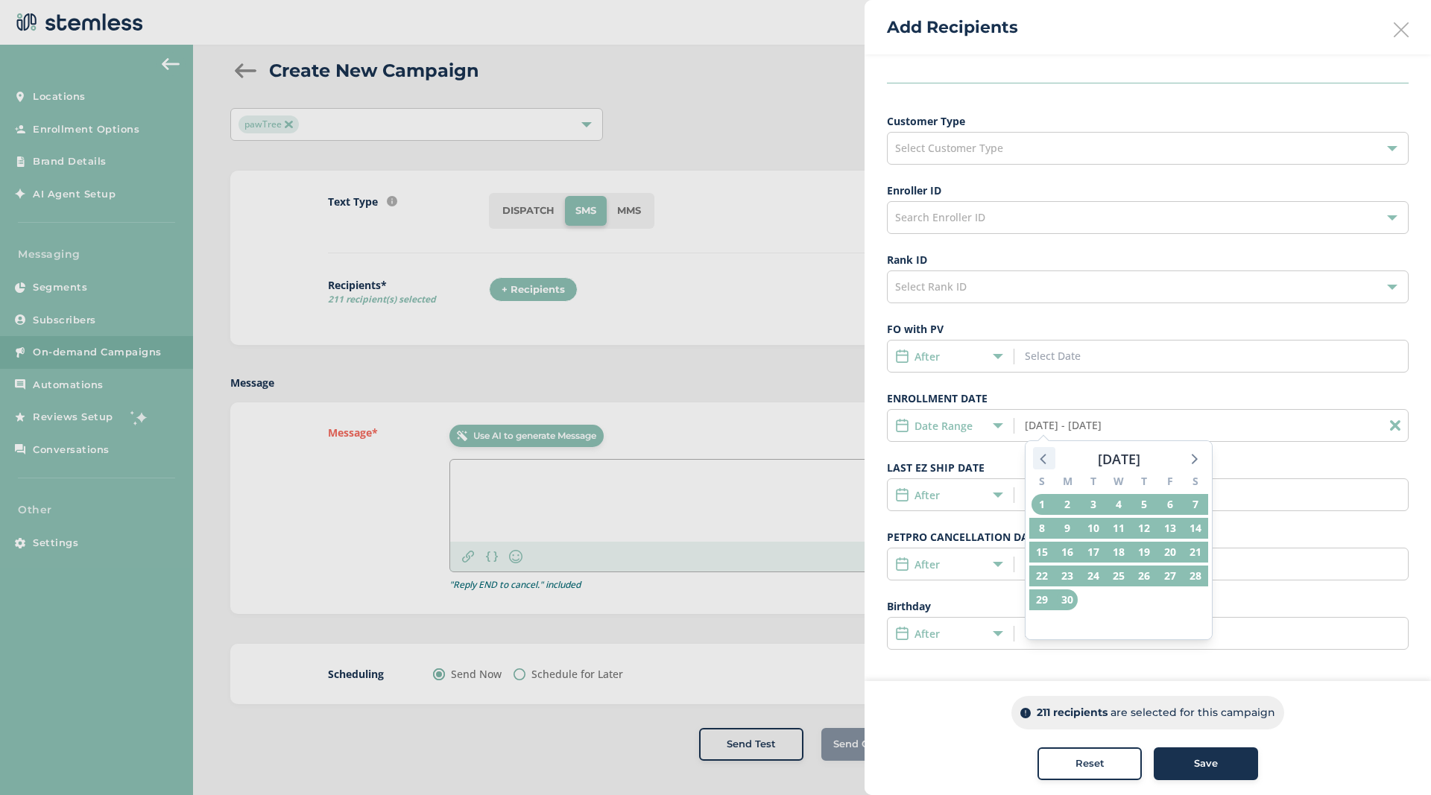
click at [1044, 460] on icon at bounding box center [1043, 458] width 19 height 19
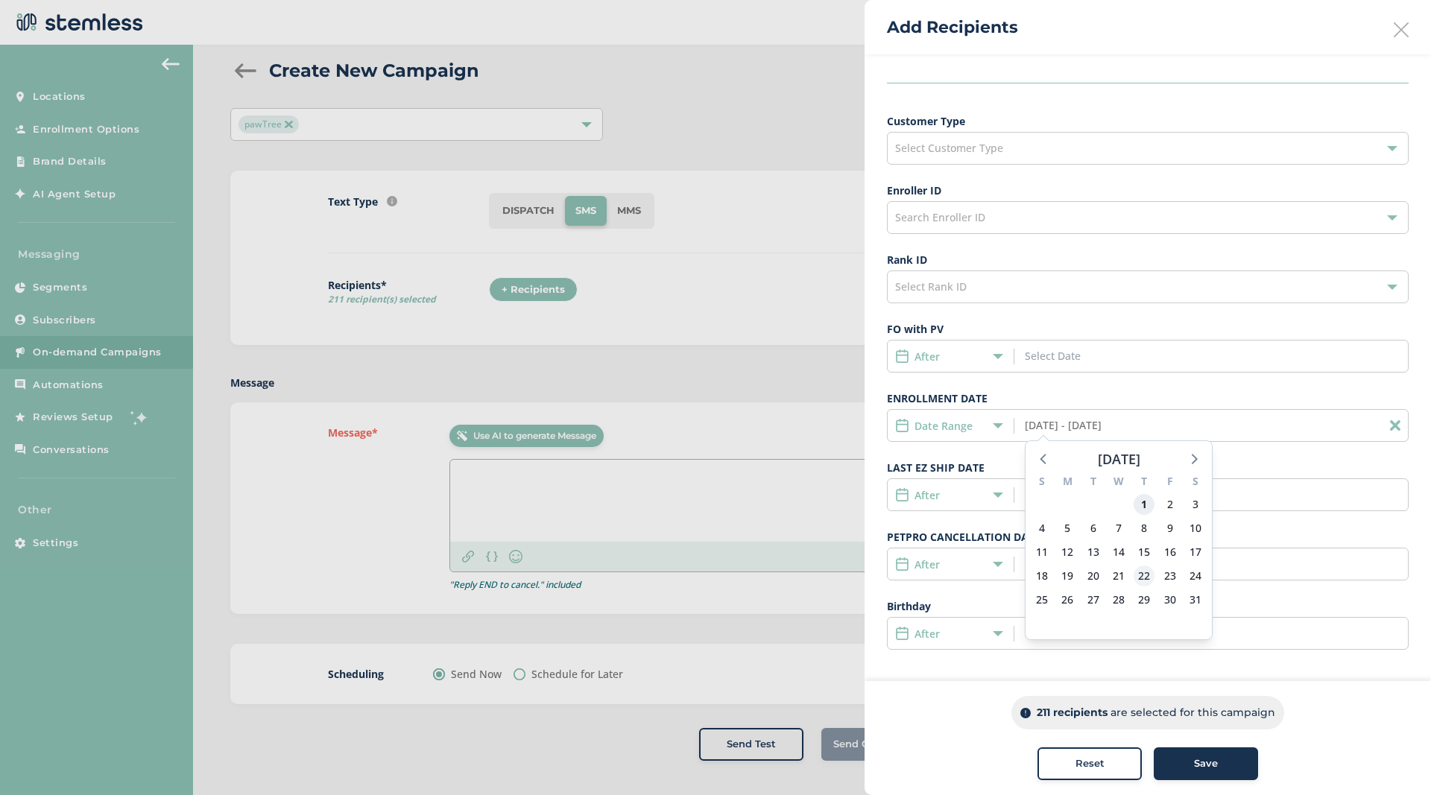
drag, startPoint x: 1149, startPoint y: 507, endPoint x: 1148, endPoint y: 580, distance: 73.0
click at [1148, 580] on div "S M T W T F S 27 28 29 30 1 2 3 4 5 6 7 8 9 10 11 12 13 14 15 16 17 18 19 20 21…" at bounding box center [1118, 554] width 186 height 170
drag, startPoint x: 1145, startPoint y: 504, endPoint x: 1172, endPoint y: 564, distance: 65.4
click at [1175, 564] on div "S M T W T F S 27 28 29 30 1 2 3 4 5 6 7 8 9 10 11 12 13 14 15 16 17 18 19 20 21…" at bounding box center [1118, 554] width 186 height 170
click at [1145, 506] on span "1" at bounding box center [1143, 504] width 21 height 21
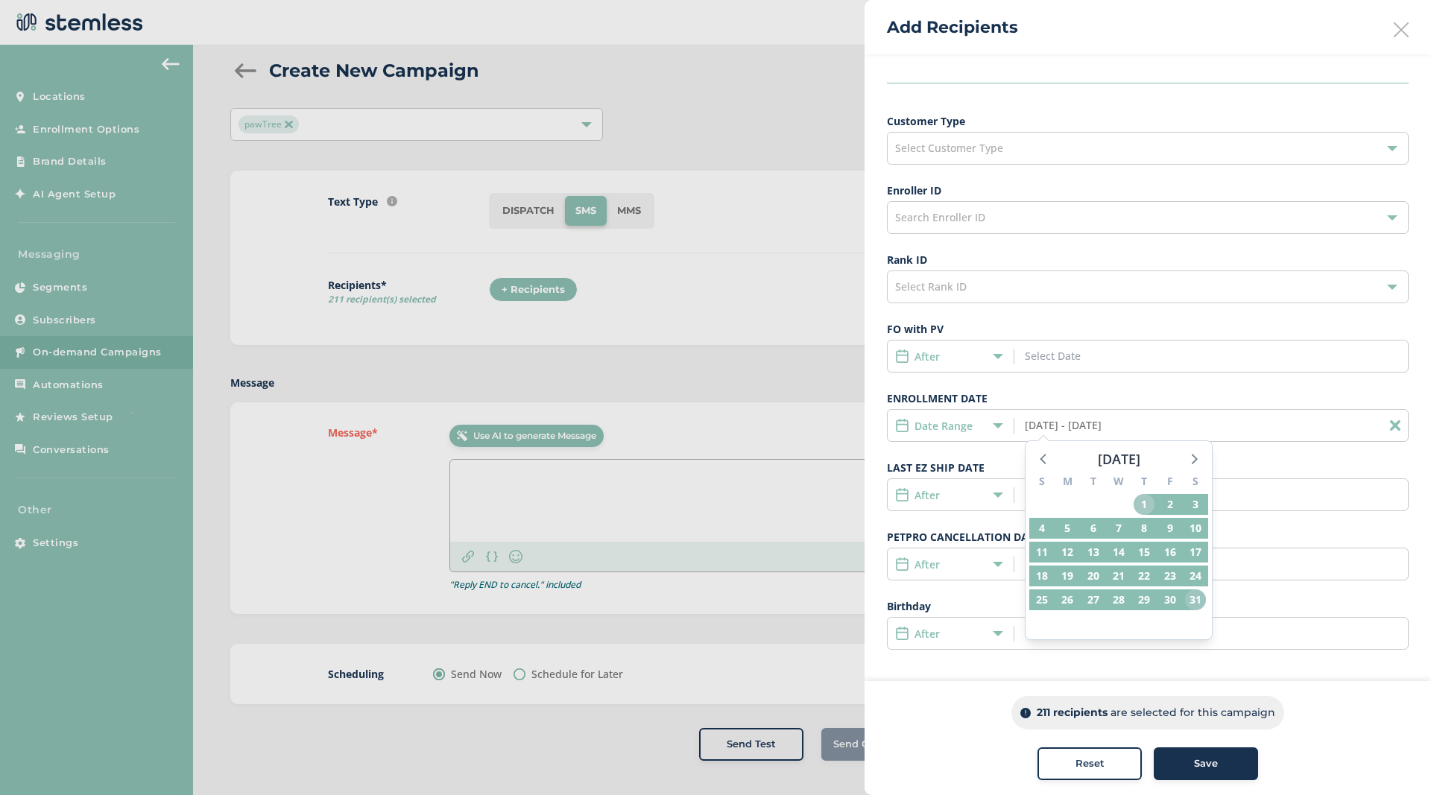
drag, startPoint x: 1145, startPoint y: 504, endPoint x: 1198, endPoint y: 600, distance: 109.4
click at [1198, 600] on div "S M T W T F S 27 28 29 30 1 2 3 4 5 6 7 8 9 10 11 12 13 14 15 16 17 18 19 20 21…" at bounding box center [1118, 554] width 186 height 170
click at [1198, 600] on span "31" at bounding box center [1195, 599] width 21 height 21
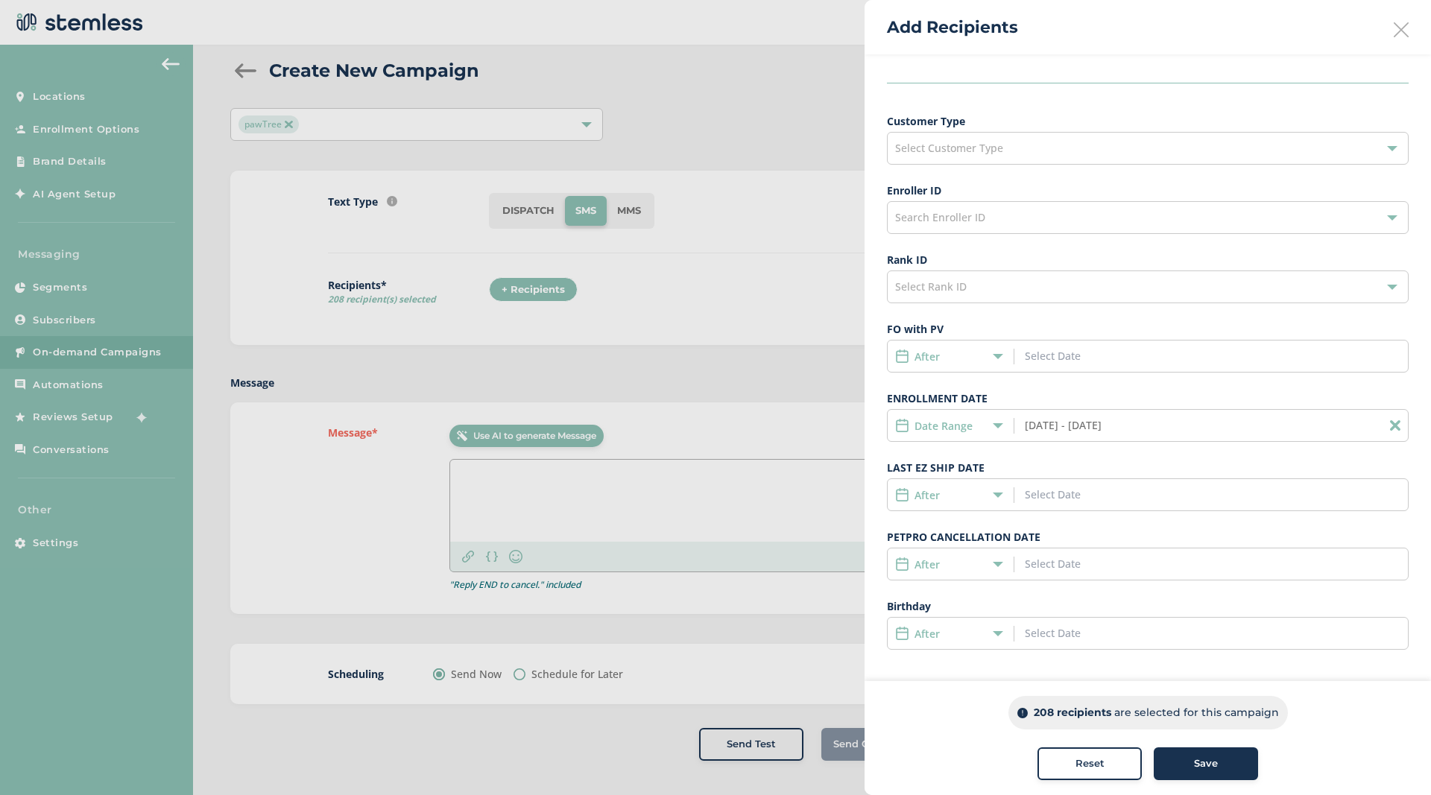
click at [1071, 431] on input "05/01/2025 - 05/31/2025" at bounding box center [1092, 425] width 135 height 16
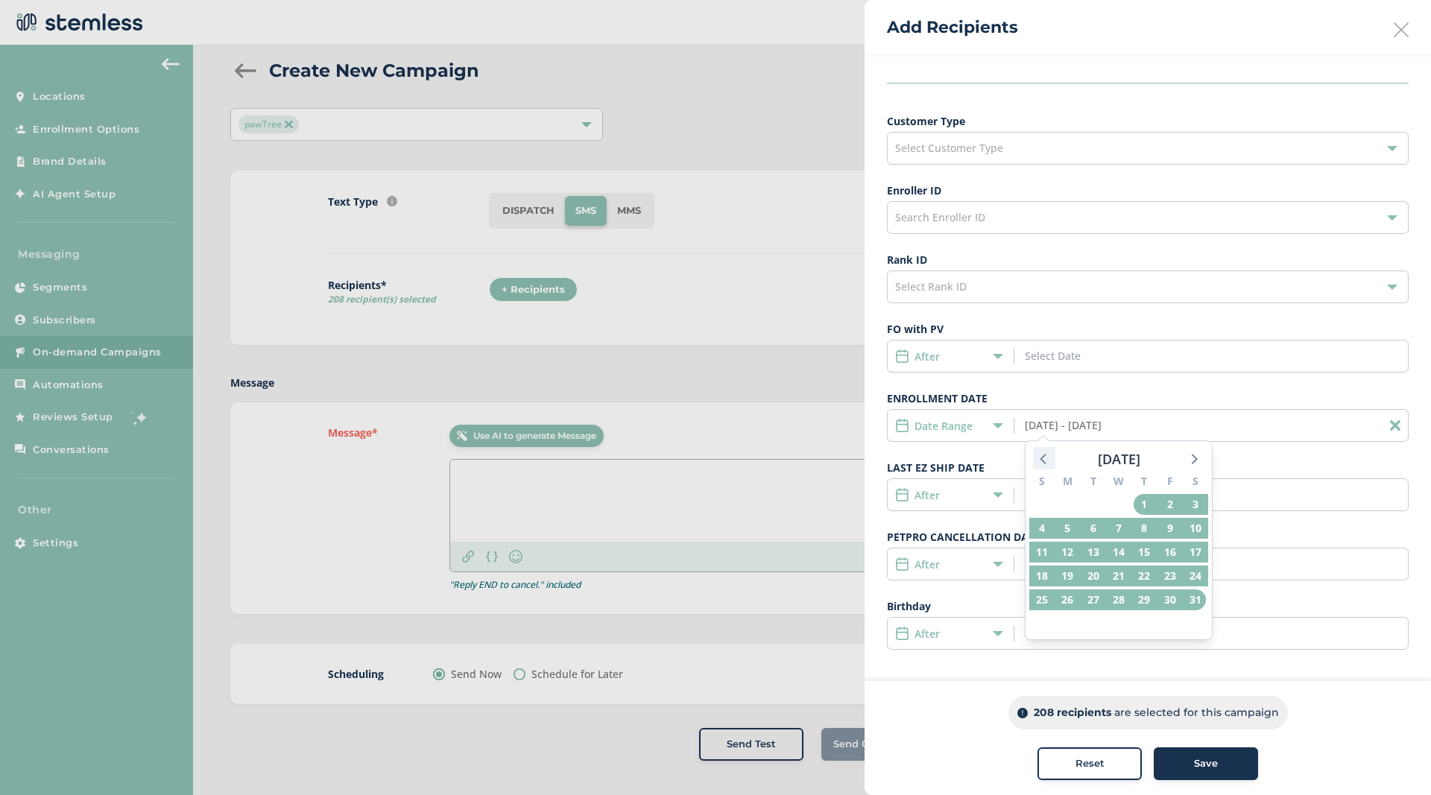
click at [1047, 461] on icon at bounding box center [1043, 458] width 19 height 19
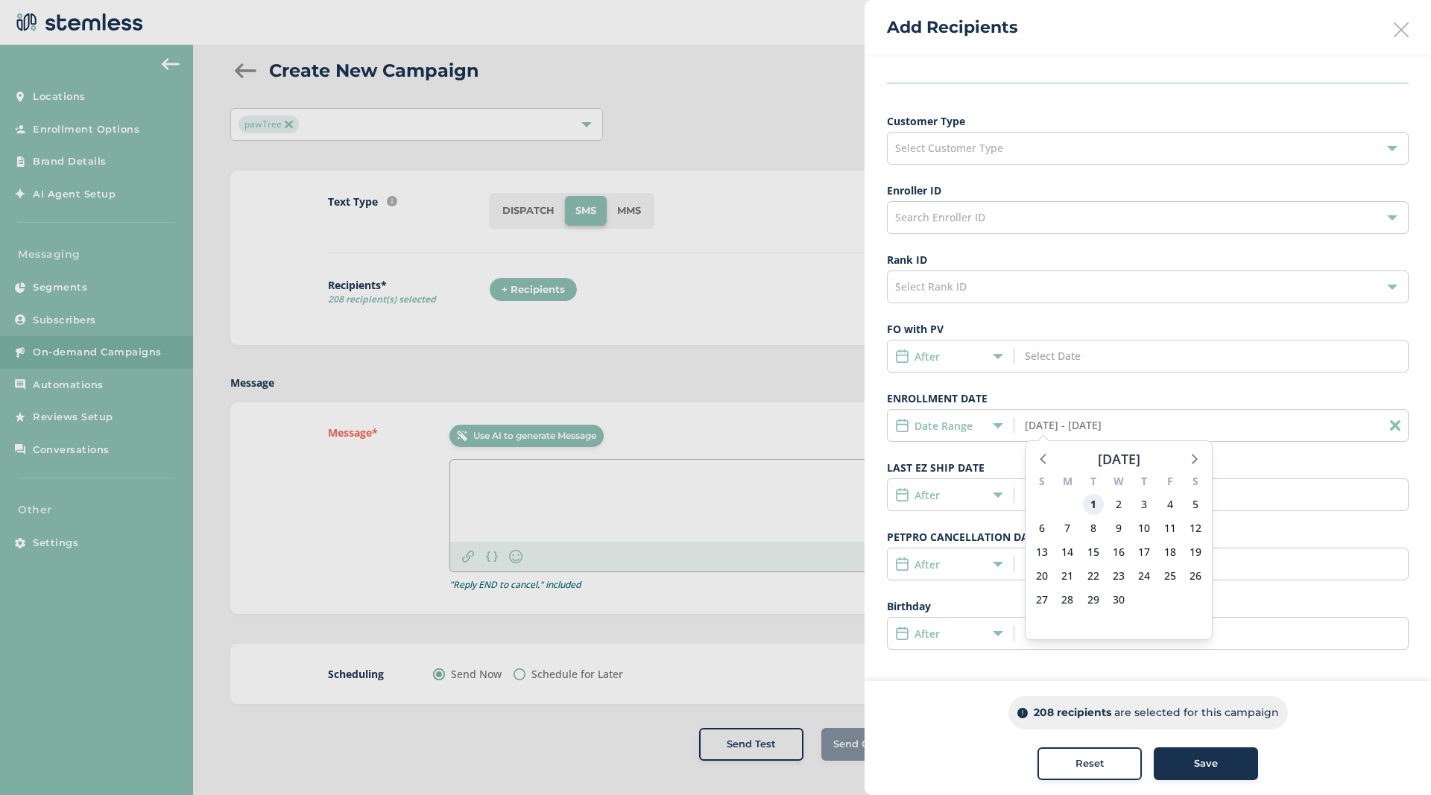
click at [1098, 504] on span "1" at bounding box center [1093, 504] width 21 height 21
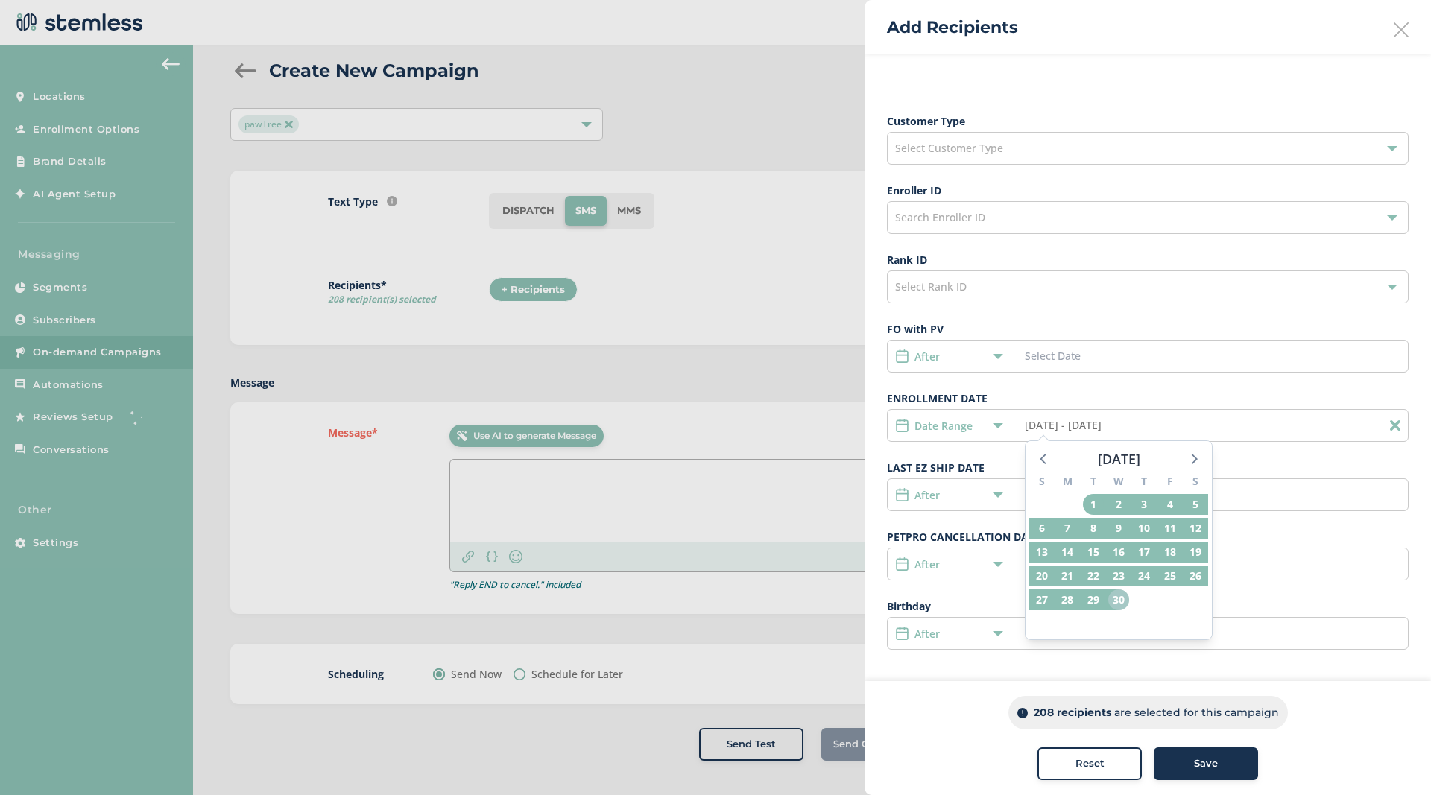
click at [1119, 601] on span "30" at bounding box center [1118, 599] width 21 height 21
type input "04/01/2025 - 04/30/2025"
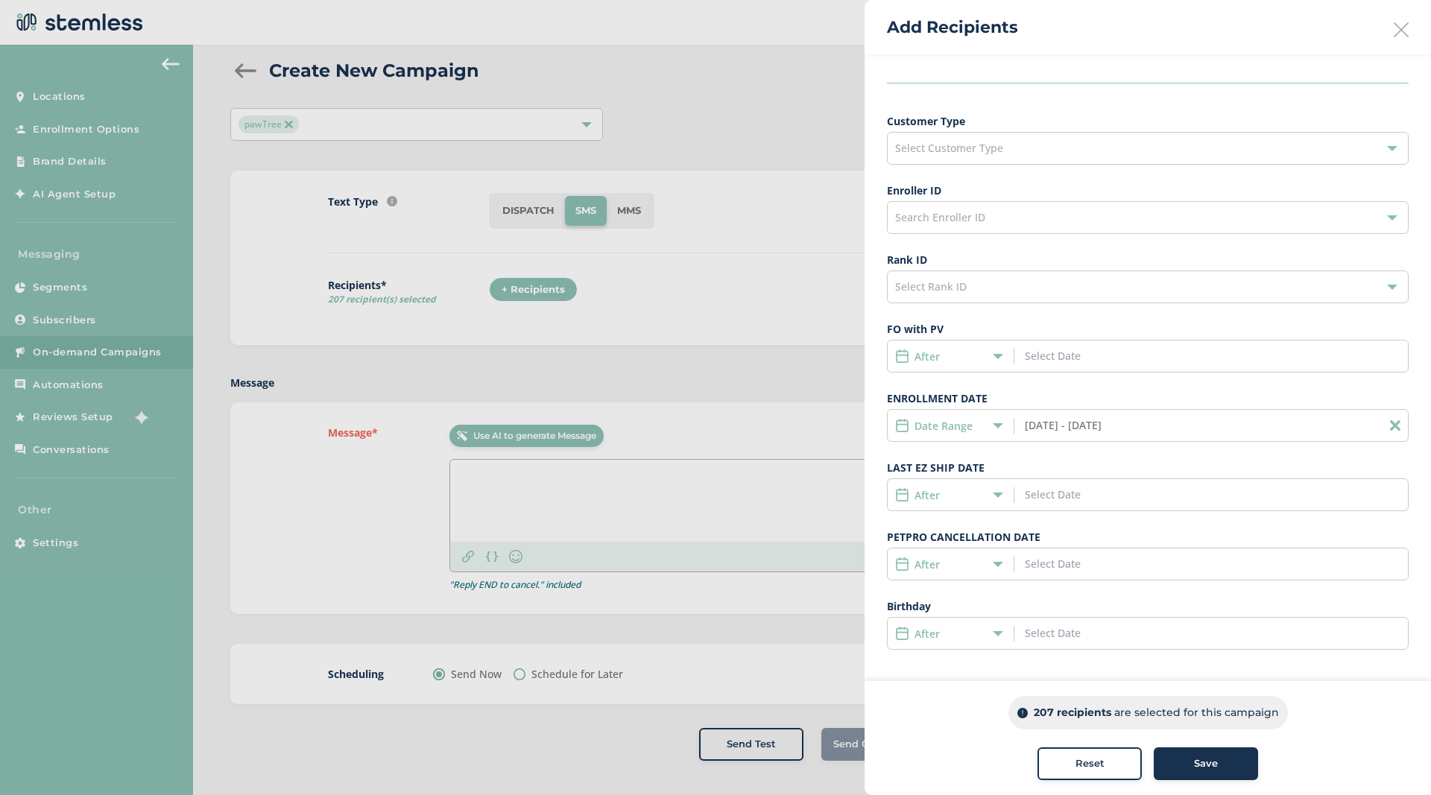
click at [1101, 431] on input "04/01/2025 - 04/30/2025" at bounding box center [1092, 425] width 135 height 16
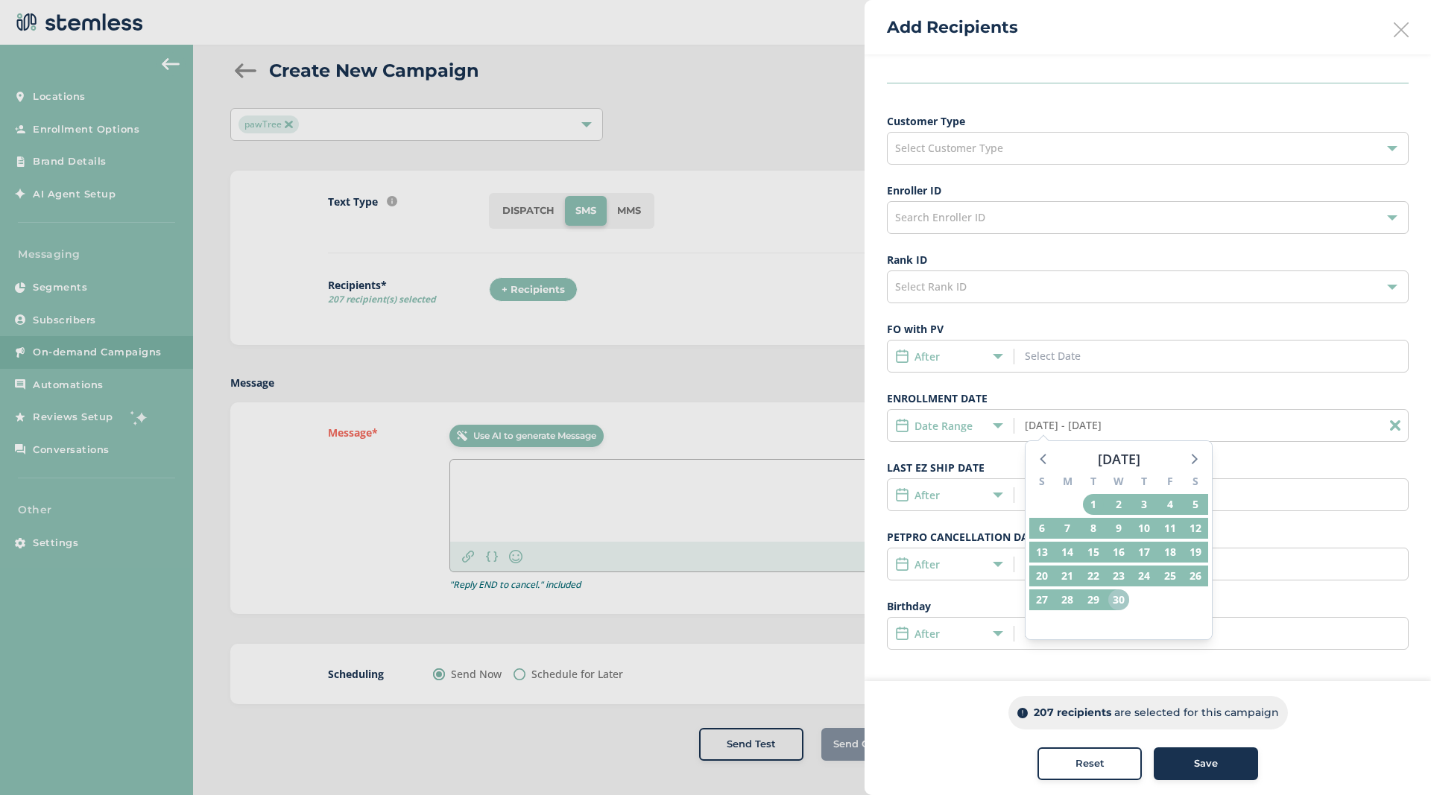
click at [1120, 604] on span "30" at bounding box center [1118, 599] width 21 height 21
